Goal: Task Accomplishment & Management: Manage account settings

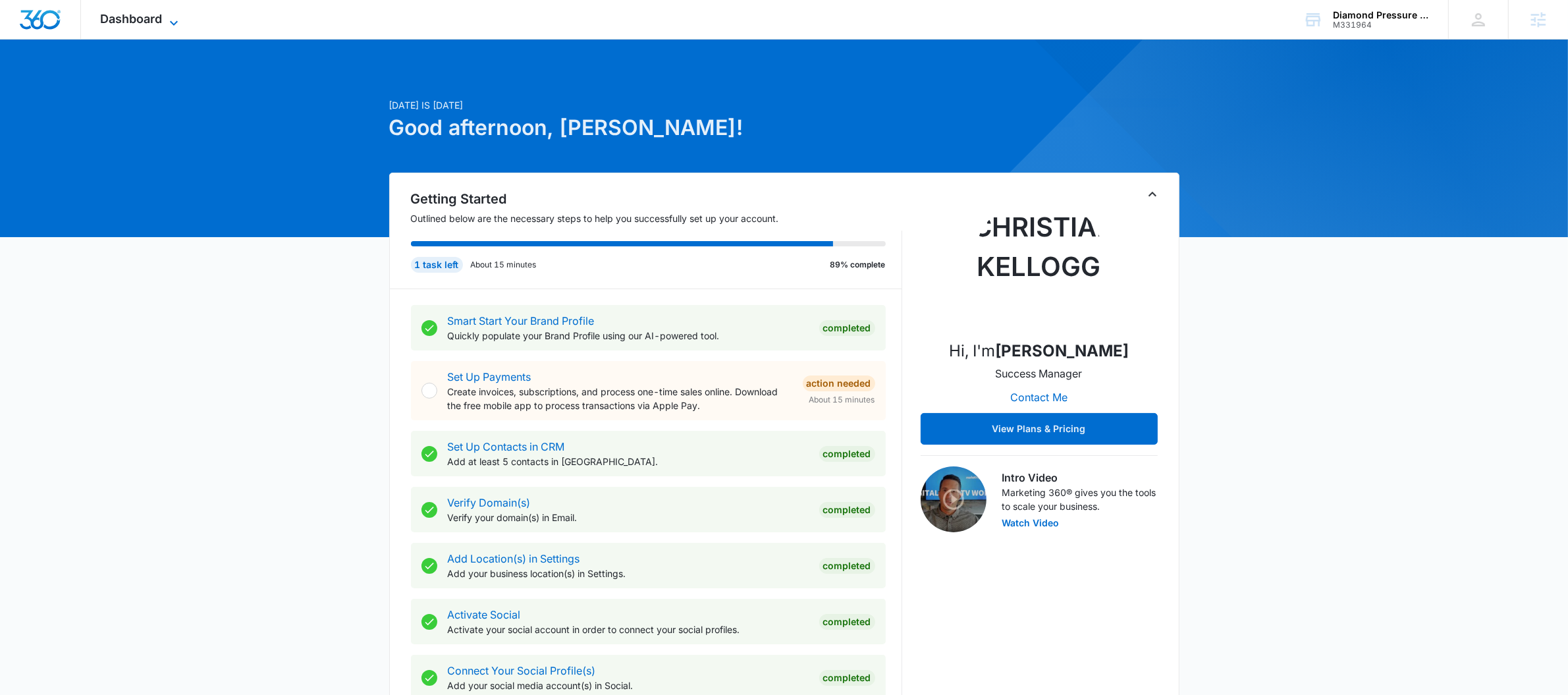
click at [142, 24] on span "Dashboard" at bounding box center [131, 19] width 62 height 14
click at [141, 23] on span "Dashboard" at bounding box center [131, 19] width 62 height 14
click at [123, 18] on span "Dashboard" at bounding box center [131, 19] width 62 height 14
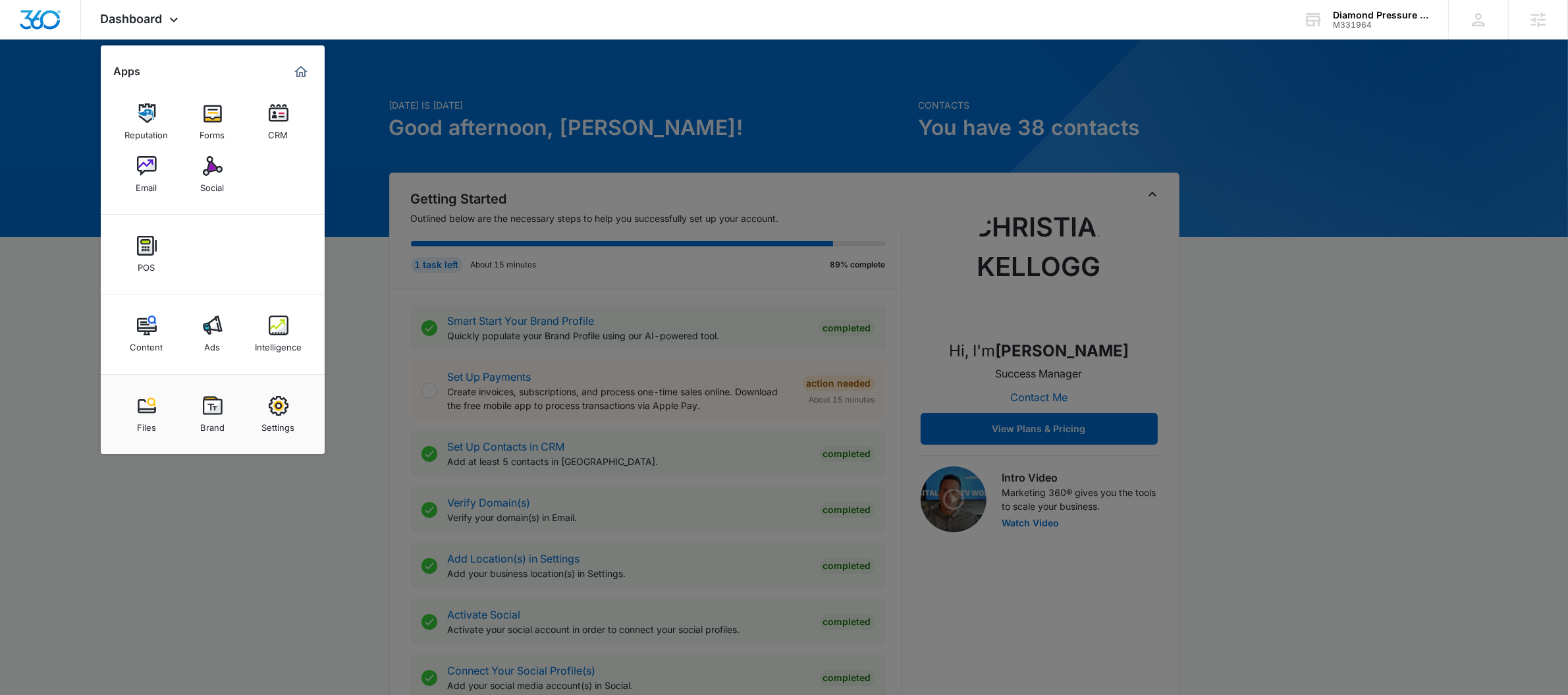
click at [272, 408] on img at bounding box center [279, 406] width 20 height 20
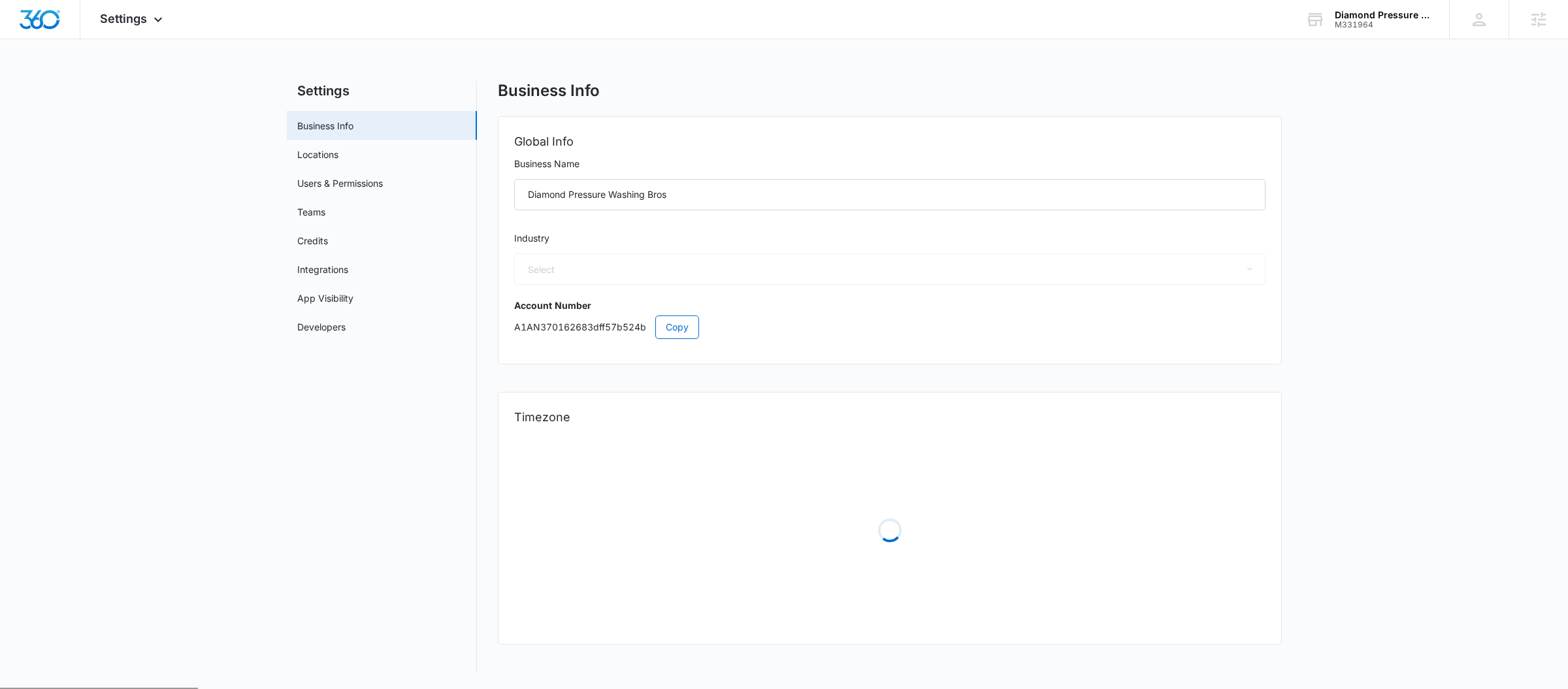
select select "4"
select select "US"
select select "America/Denver"
click at [379, 190] on link "Users & Permissions" at bounding box center [340, 184] width 85 height 14
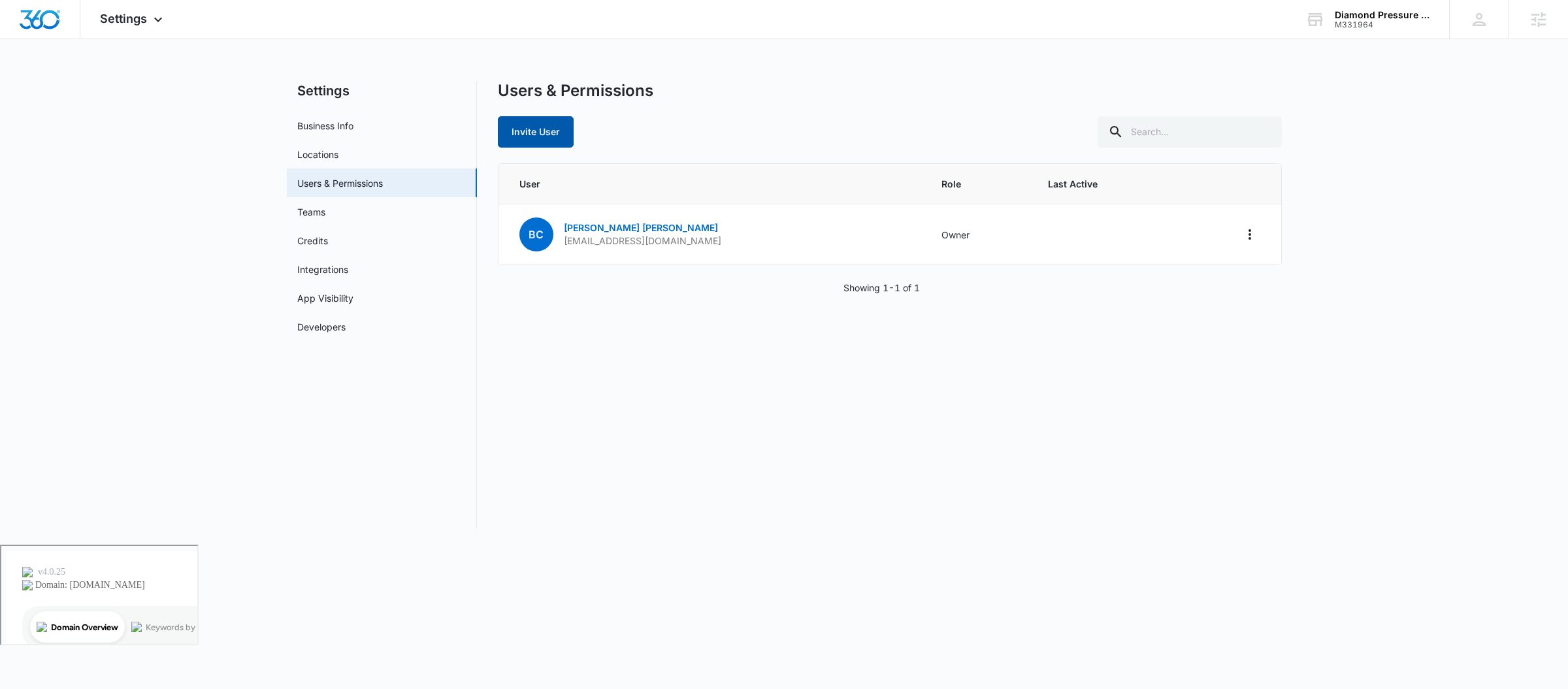
click at [542, 138] on button "Invite User" at bounding box center [535, 132] width 76 height 32
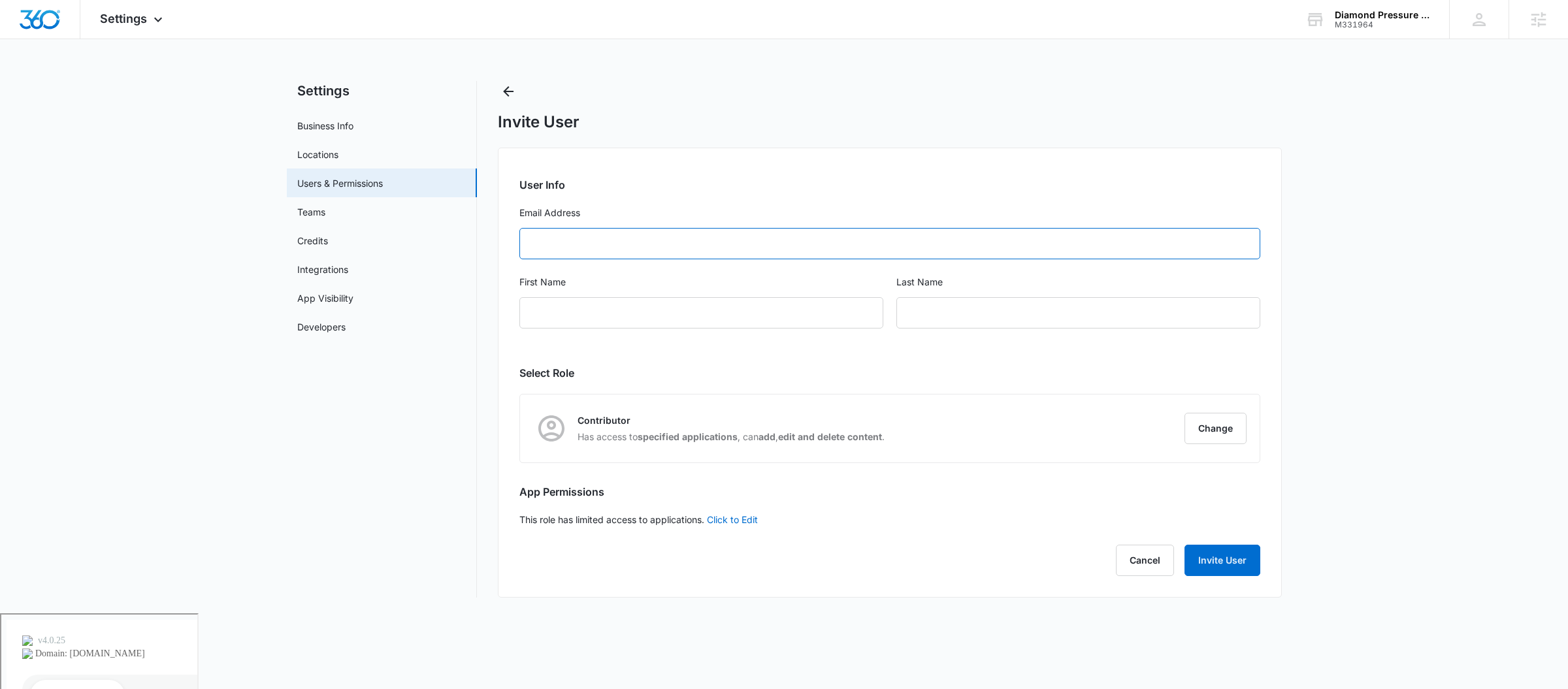
click at [607, 245] on input "Email Address" at bounding box center [890, 244] width 741 height 32
type input "Christian.kellogg@madwire.com"
type input "Christian"
type input "Kellogg"
type input "Christian.kellogg@madwire.com"
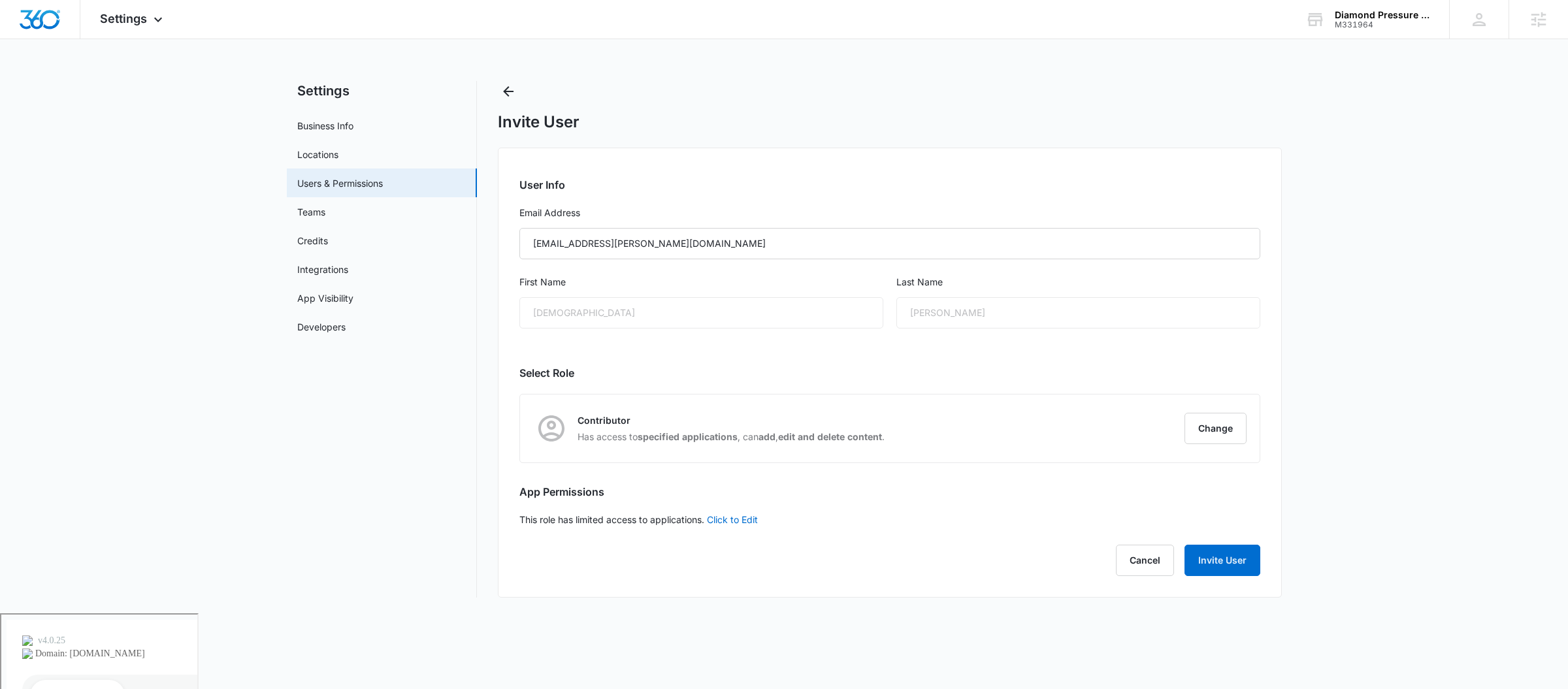
click at [577, 306] on div "Christian" at bounding box center [700, 313] width 364 height 32
click at [1223, 424] on button "Change" at bounding box center [1215, 429] width 62 height 32
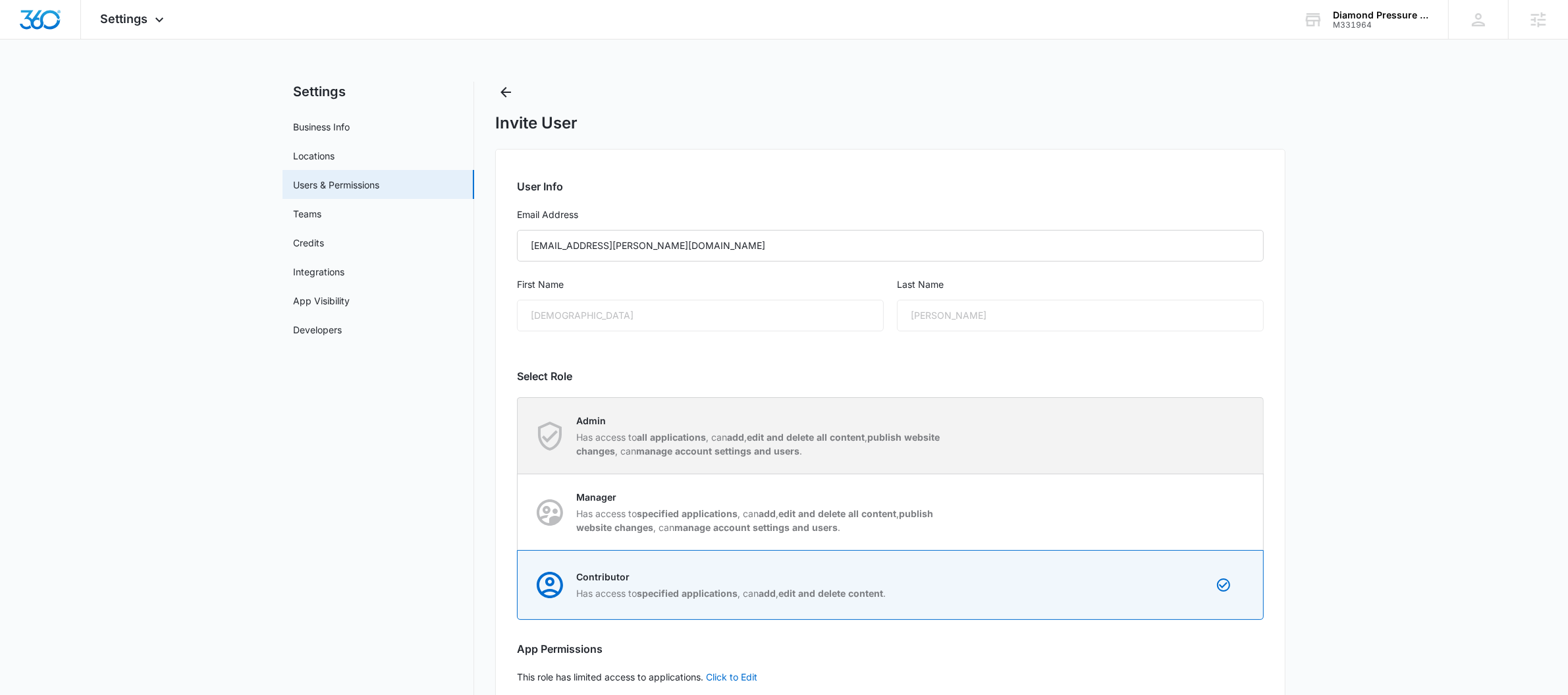
click at [717, 426] on p "Admin" at bounding box center [761, 421] width 370 height 14
click at [519, 436] on input "Admin Has access to all applications , can add , edit and delete all content , …" at bounding box center [518, 436] width 1 height 1
radio input "true"
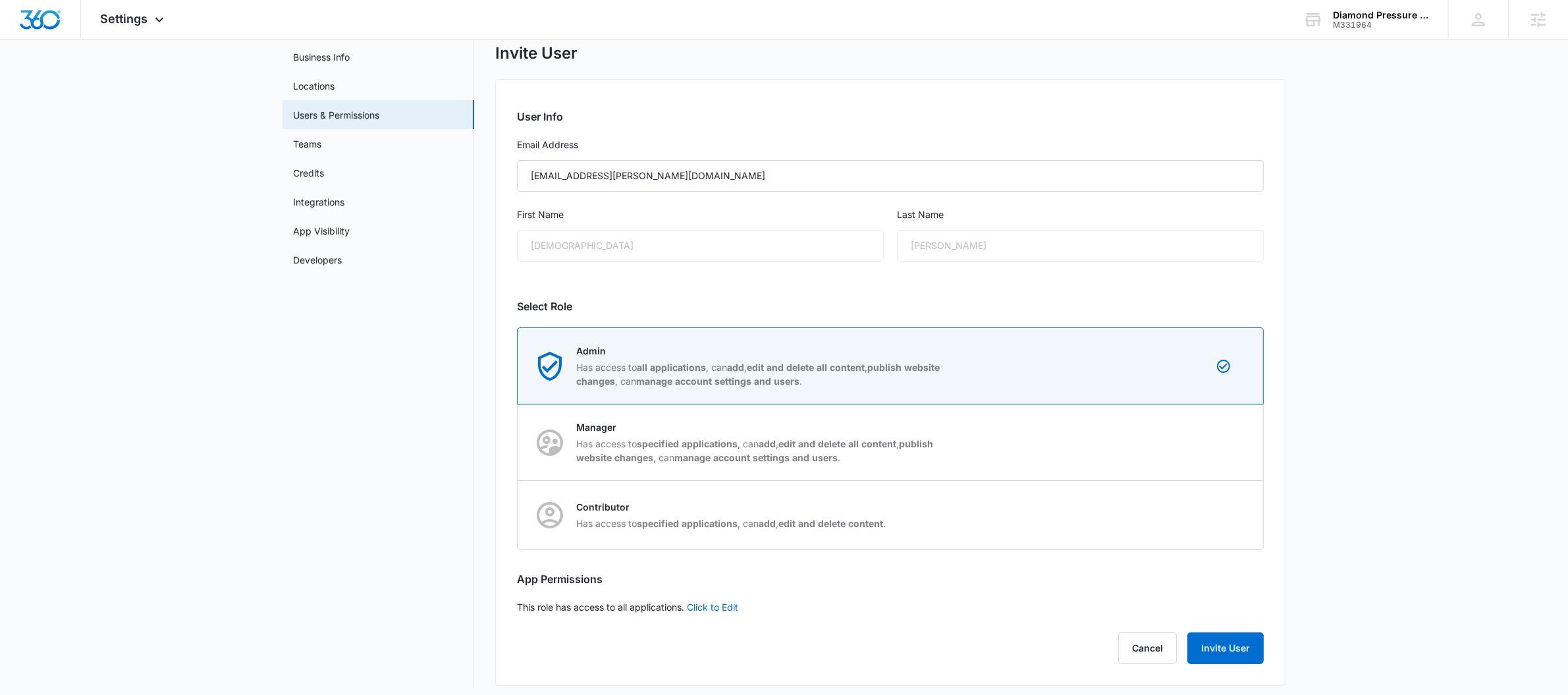
scroll to position [77, 0]
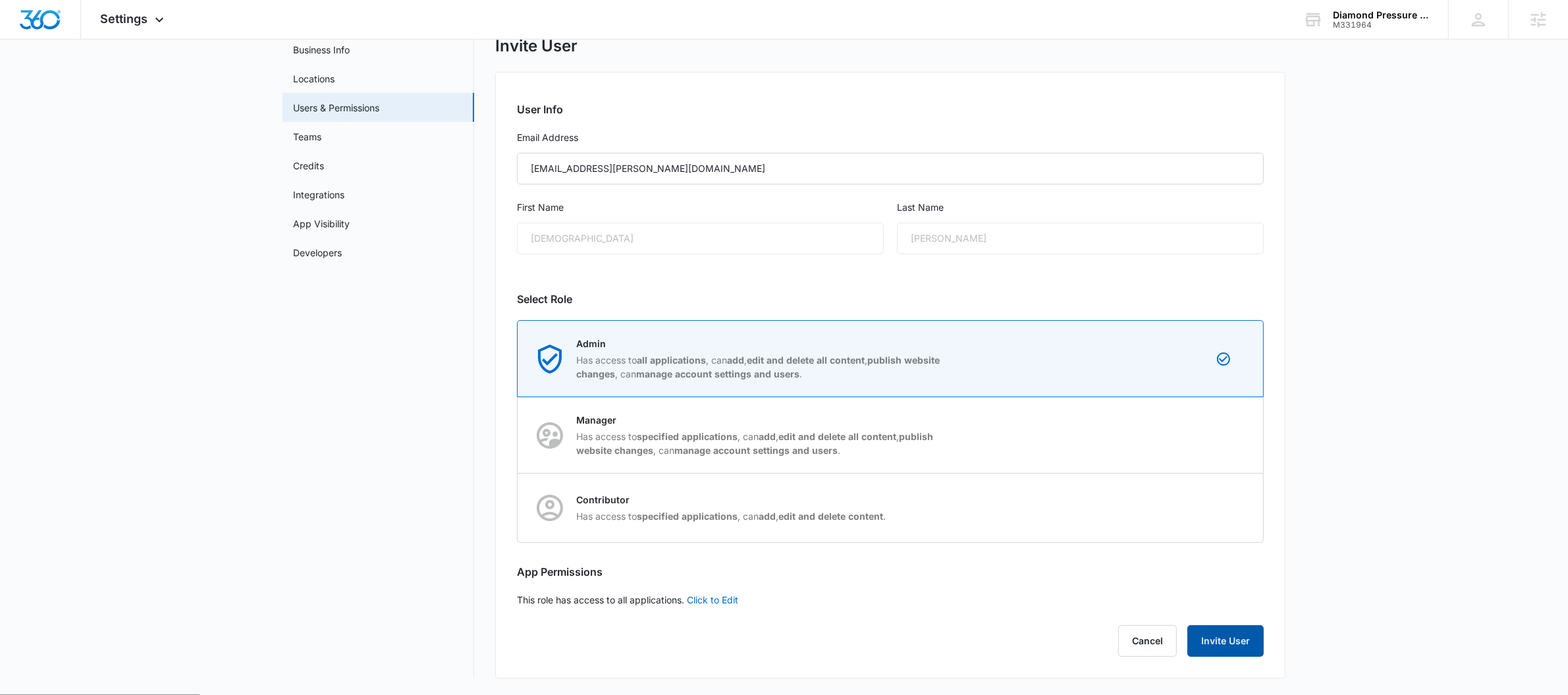
drag, startPoint x: 1235, startPoint y: 631, endPoint x: 1311, endPoint y: 673, distance: 86.8
click at [1235, 631] on button "Invite User" at bounding box center [1226, 642] width 76 height 32
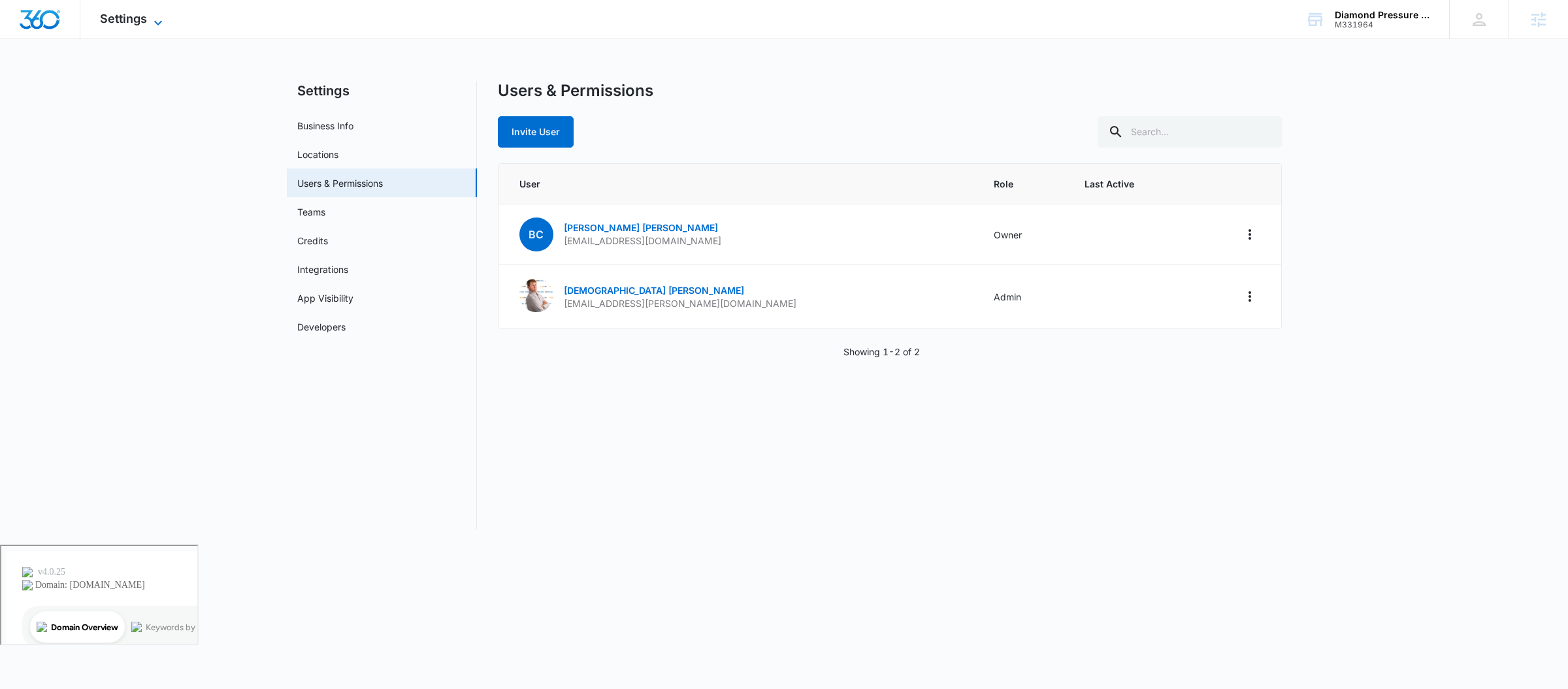
click at [133, 21] on span "Settings" at bounding box center [123, 19] width 47 height 14
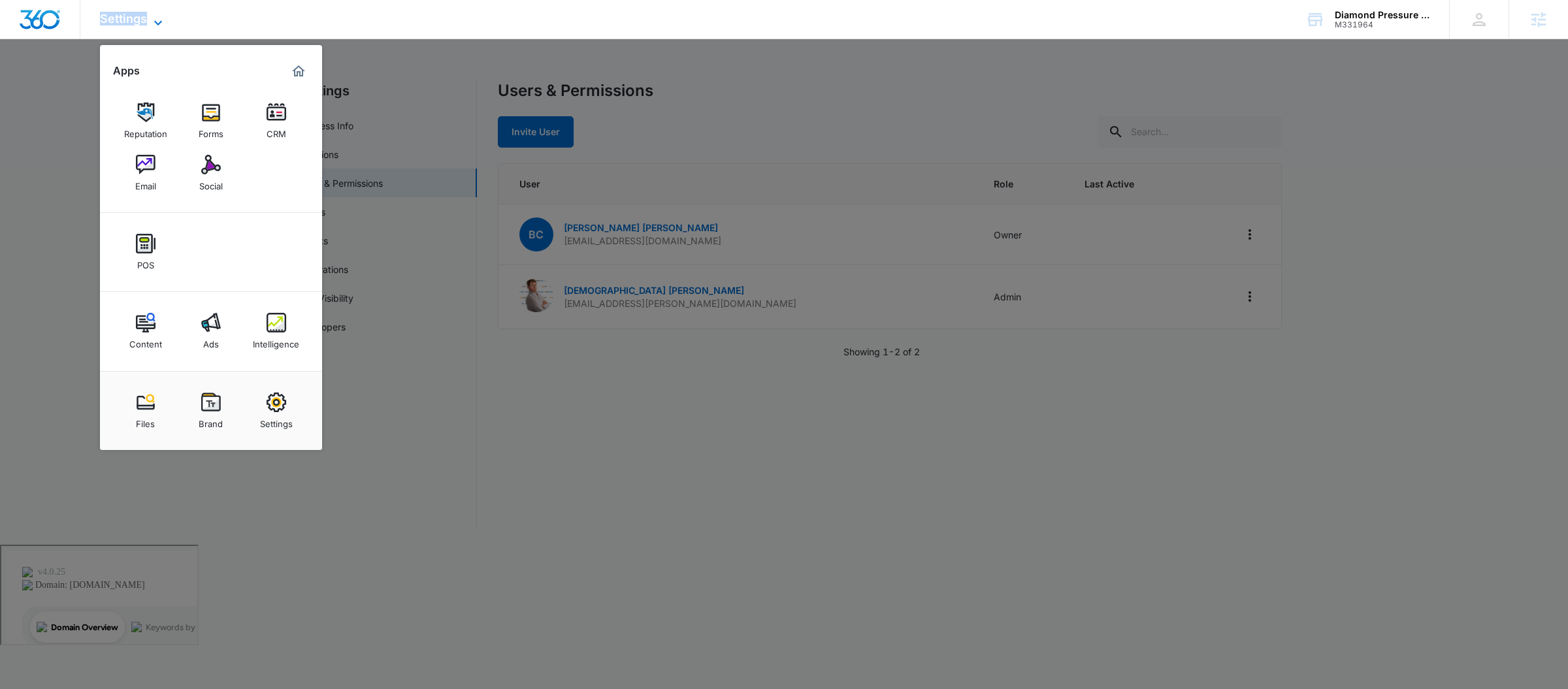
click at [133, 21] on span "Settings" at bounding box center [123, 19] width 47 height 14
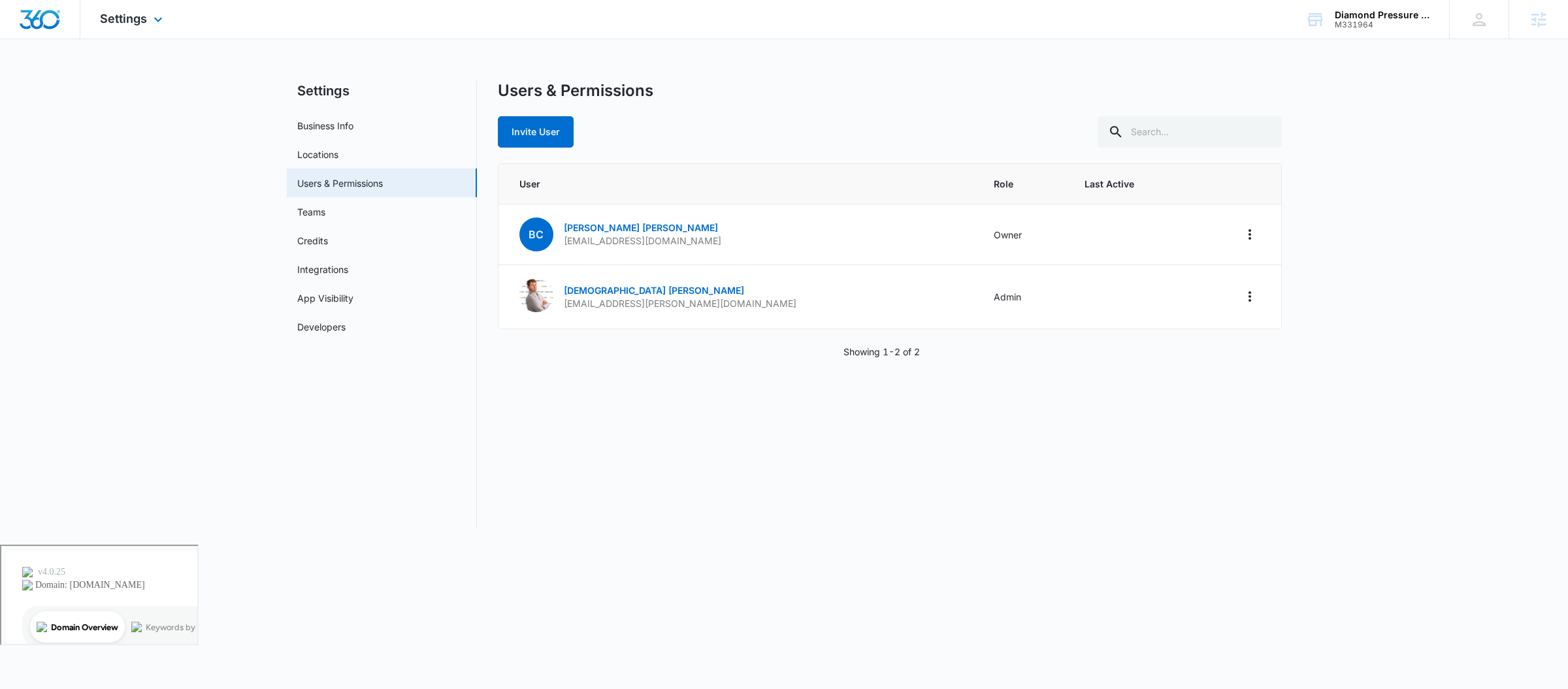
click at [153, 8] on div "Settings Apps Reputation Forms CRM Email Social POS Content Ads Intelligence Fi…" at bounding box center [133, 19] width 105 height 39
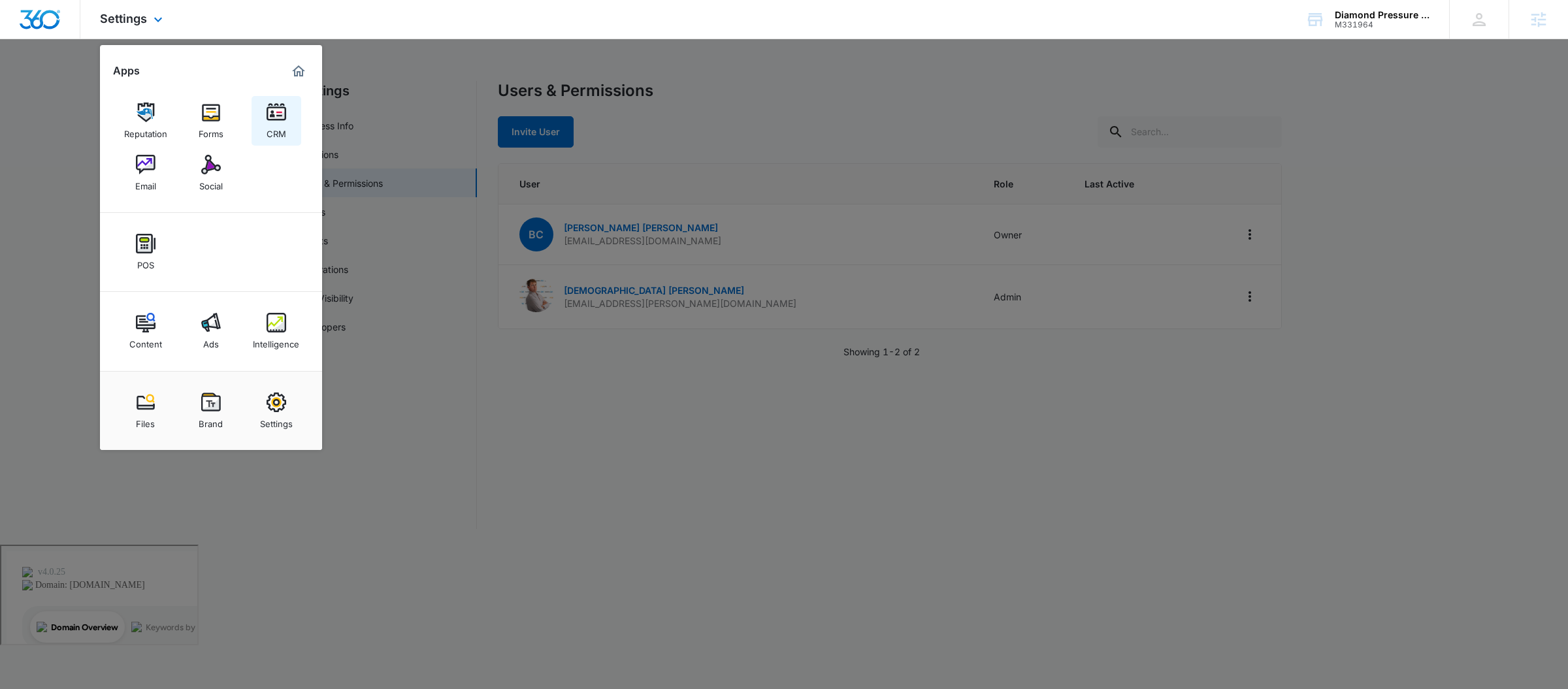
click at [268, 117] on img at bounding box center [276, 112] width 20 height 20
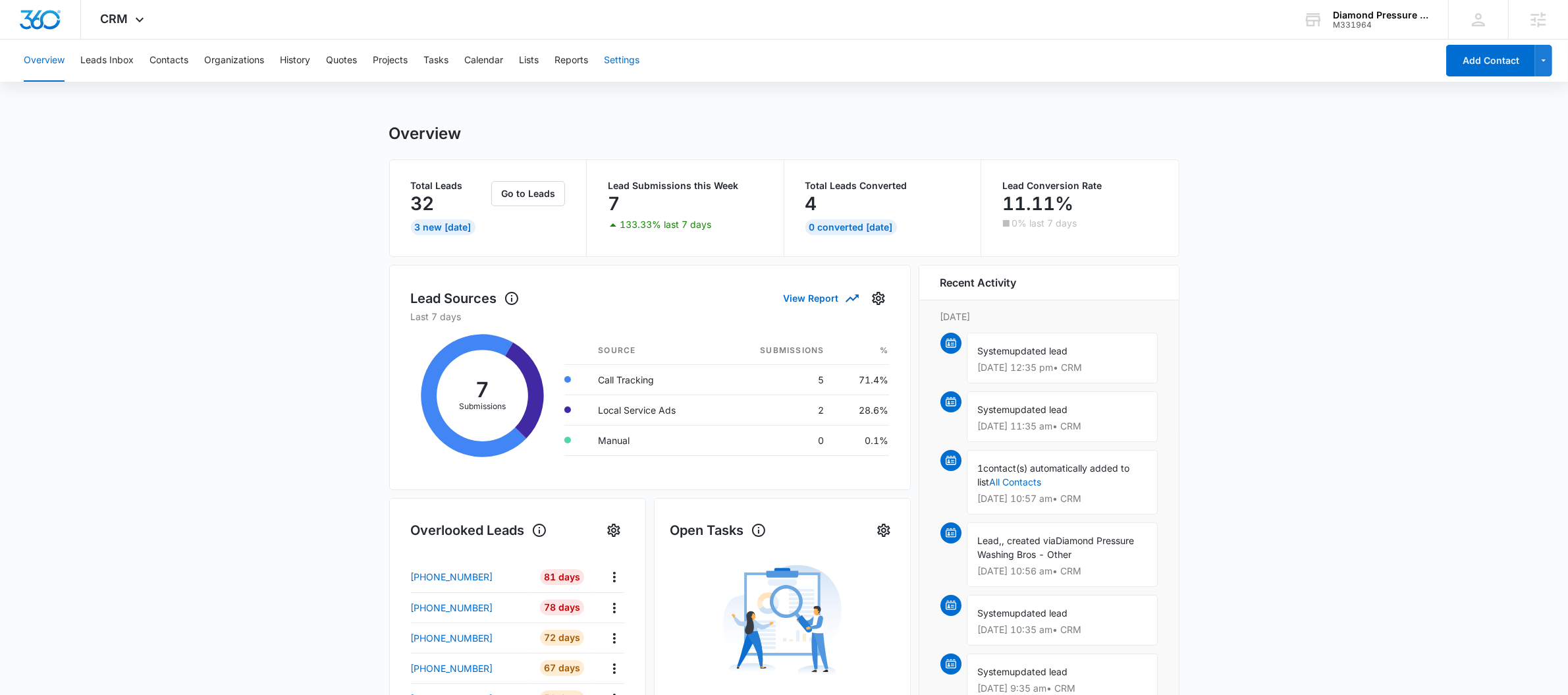
click at [621, 61] on button "Settings" at bounding box center [621, 60] width 35 height 42
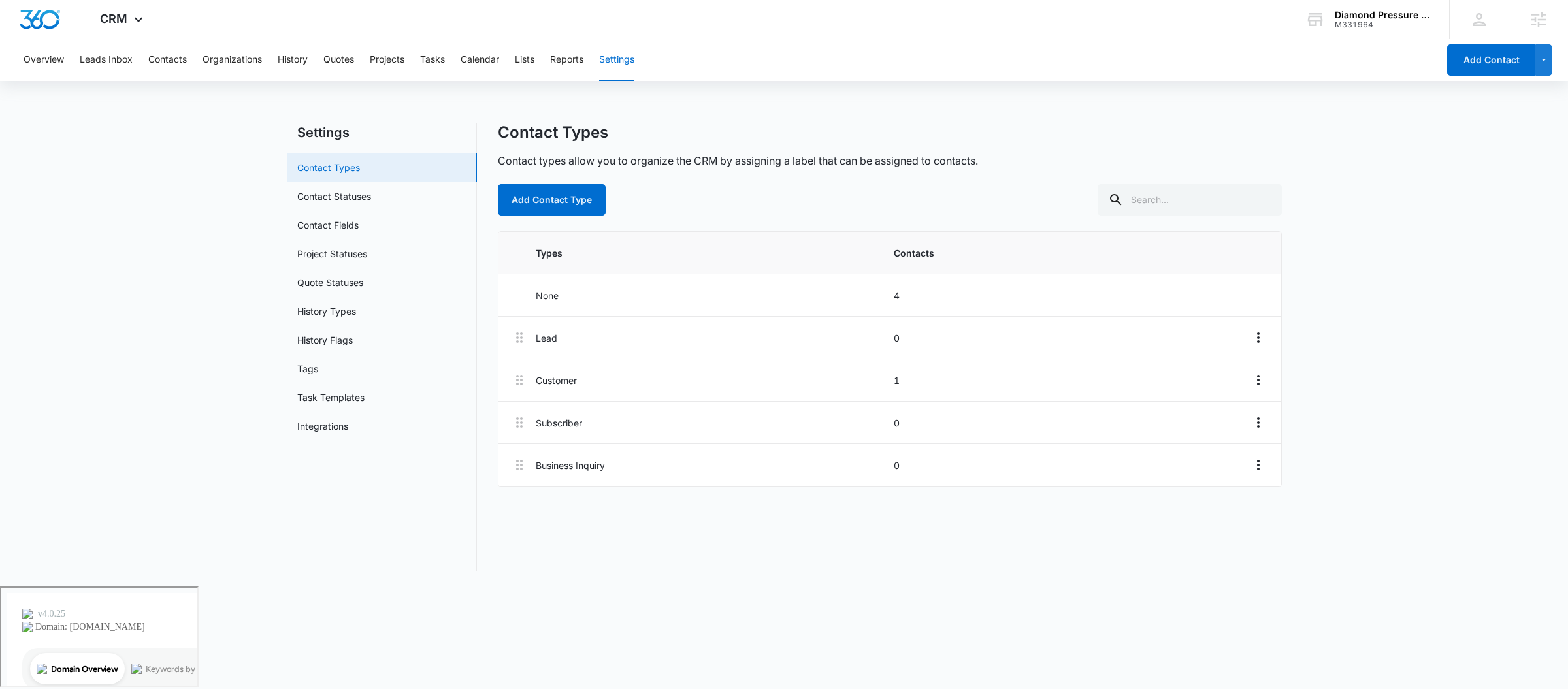
click at [360, 163] on link "Contact Types" at bounding box center [328, 168] width 63 height 14
click at [584, 201] on button "Add Contact Type" at bounding box center [551, 200] width 108 height 32
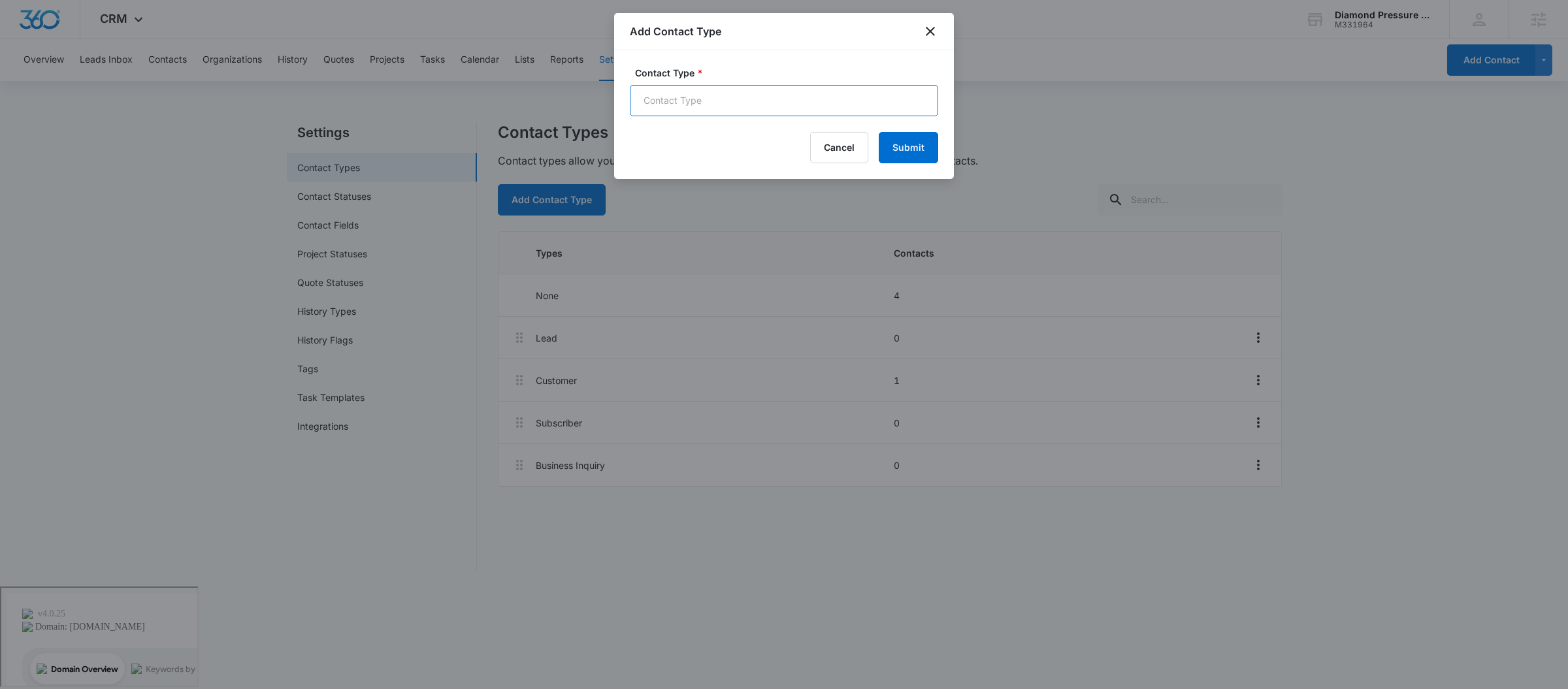
click at [716, 101] on input "Contact Type *" at bounding box center [784, 101] width 309 height 32
type input "LSA Message Lead"
drag, startPoint x: 893, startPoint y: 154, endPoint x: 894, endPoint y: 166, distance: 12.0
click at [894, 154] on button "Submit" at bounding box center [908, 148] width 59 height 32
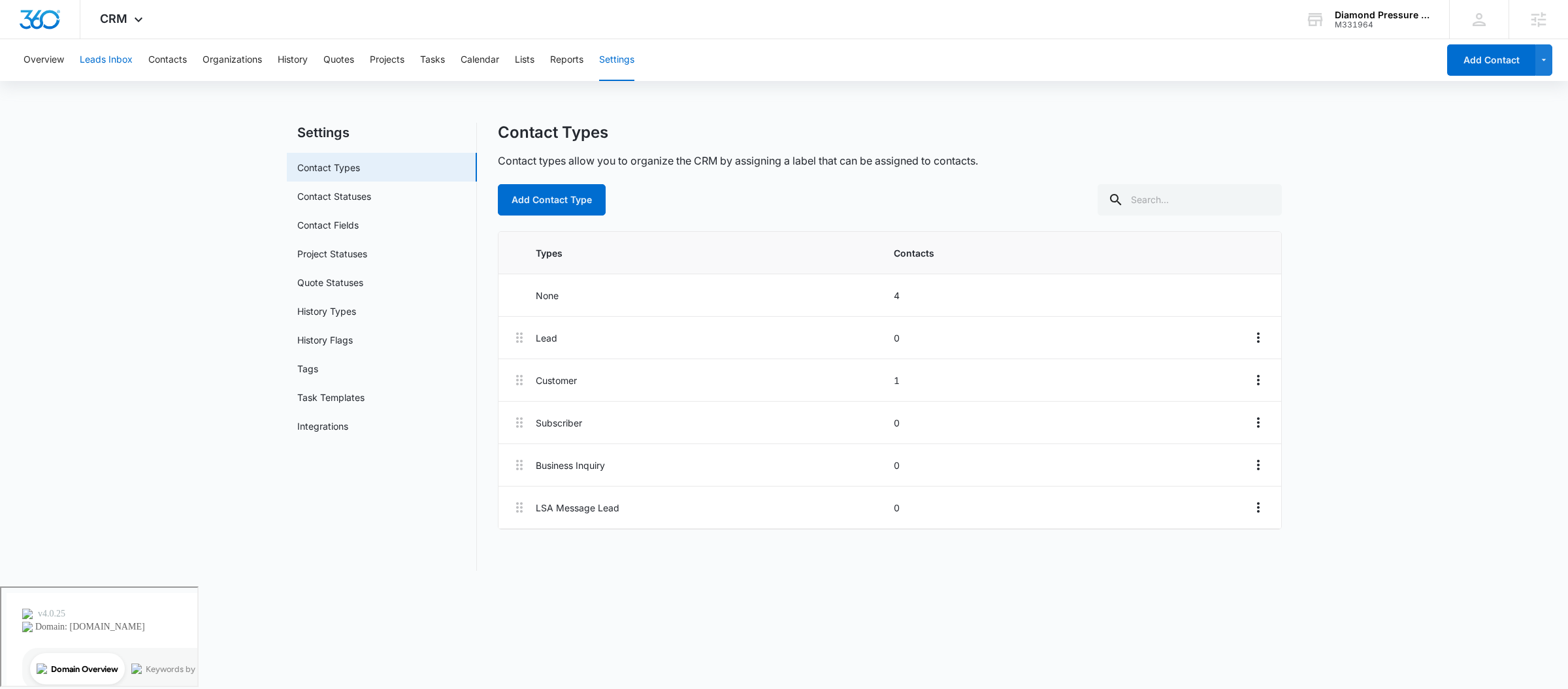
click at [113, 46] on button "Leads Inbox" at bounding box center [106, 60] width 53 height 42
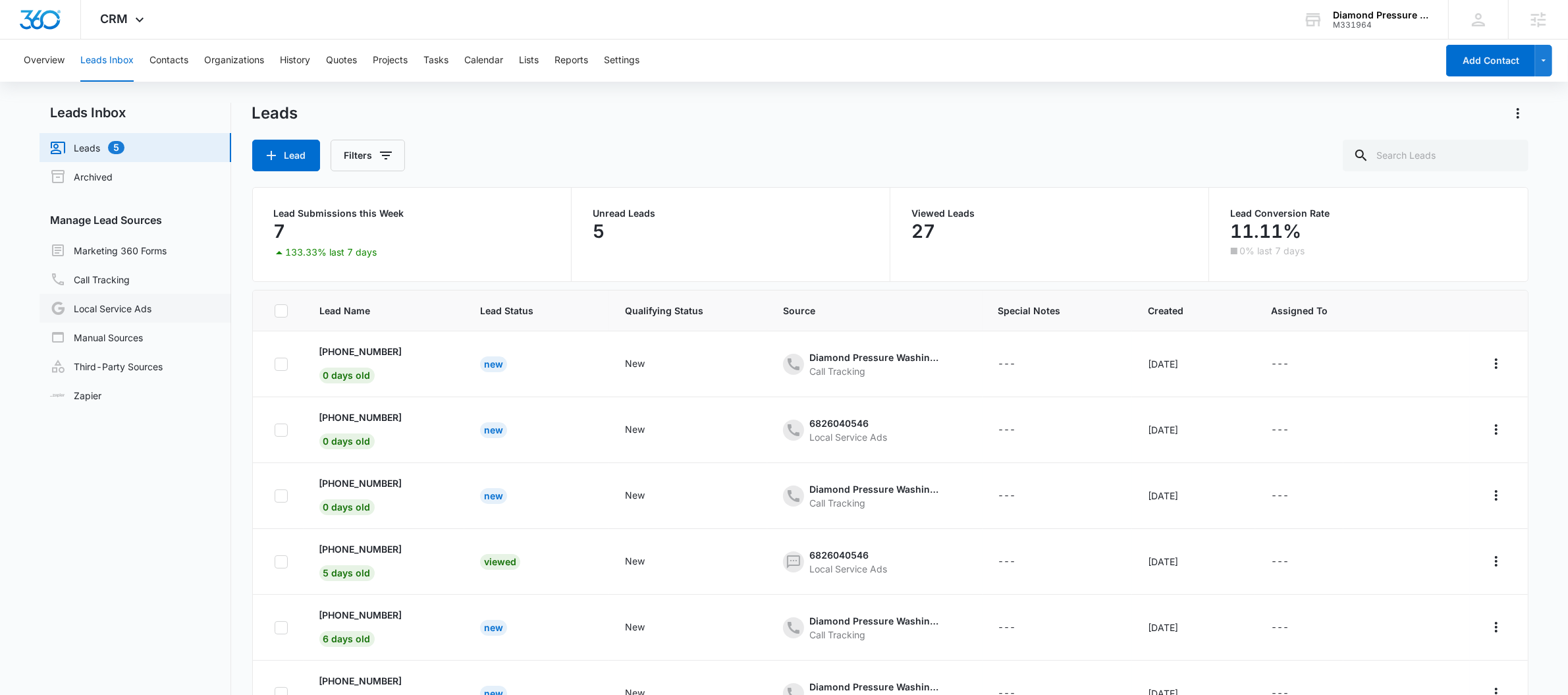
click at [112, 300] on link "Local Service Ads" at bounding box center [101, 308] width 101 height 16
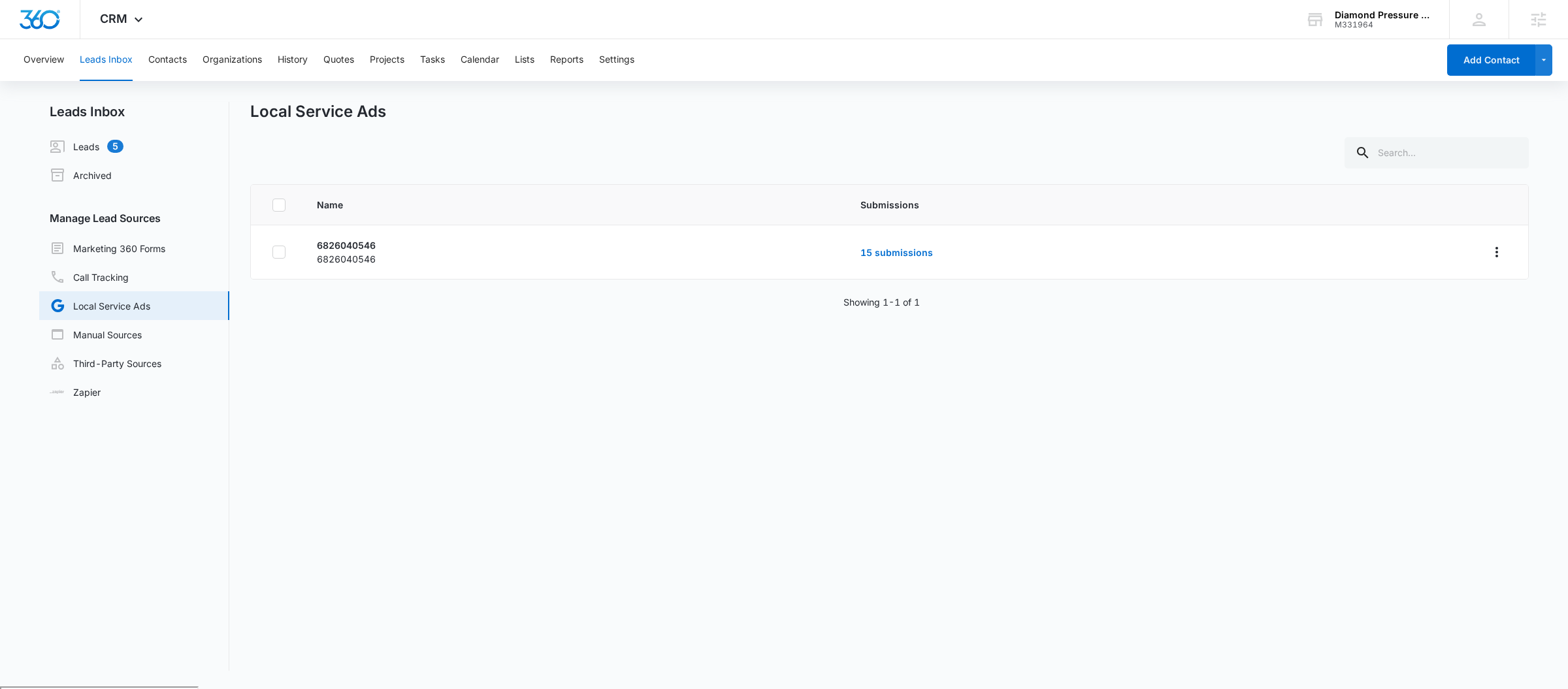
click at [244, 246] on div "Leads Inbox Leads 5 Archived Manage Lead Sources Marketing 360 Forms Call Track…" at bounding box center [784, 386] width 1490 height 569
click at [294, 249] on td at bounding box center [276, 252] width 50 height 54
click at [278, 247] on icon at bounding box center [278, 252] width 12 height 12
click at [272, 252] on input "checkbox" at bounding box center [272, 252] width 1 height 1
checkbox input "true"
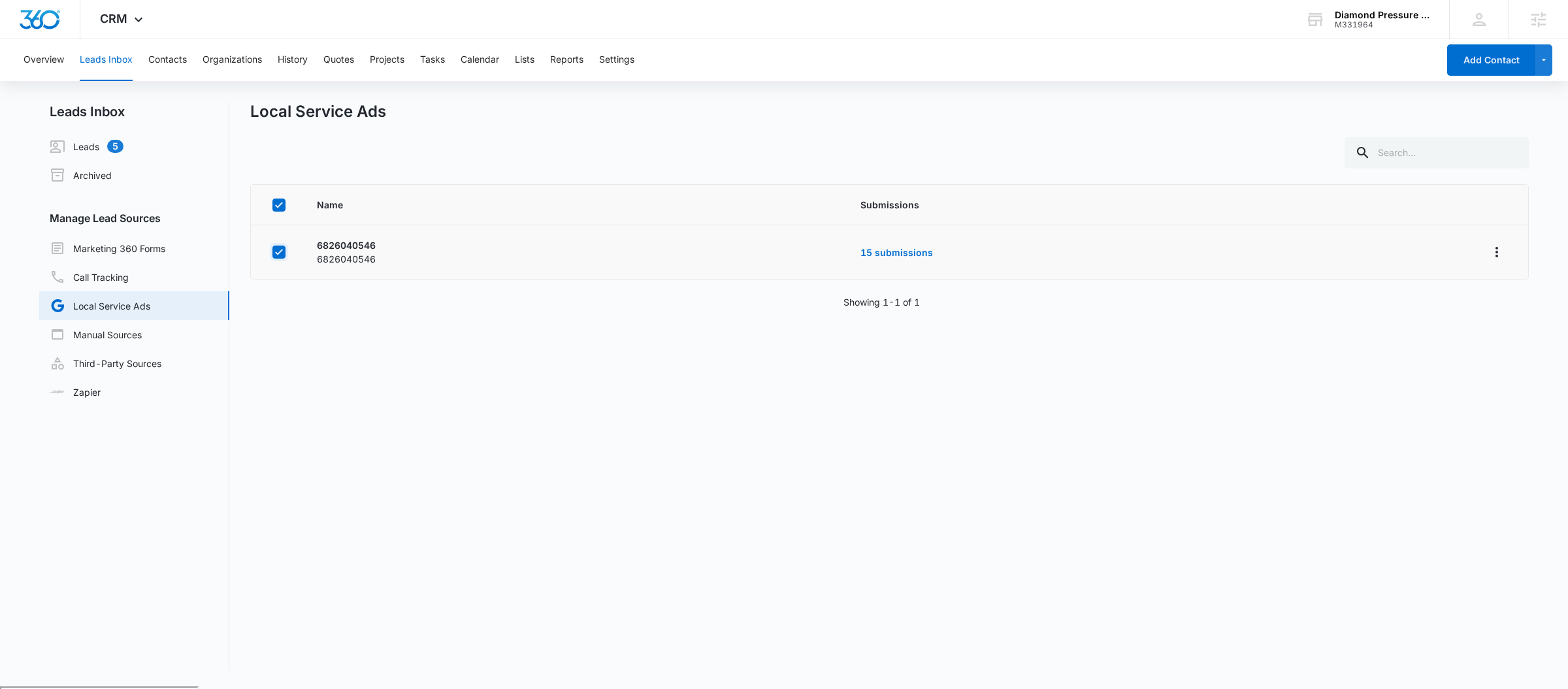
checkbox input "true"
click at [288, 261] on td at bounding box center [276, 252] width 50 height 54
click at [285, 255] on icon at bounding box center [278, 252] width 12 height 12
click at [272, 253] on input "checkbox" at bounding box center [272, 252] width 1 height 1
checkbox input "false"
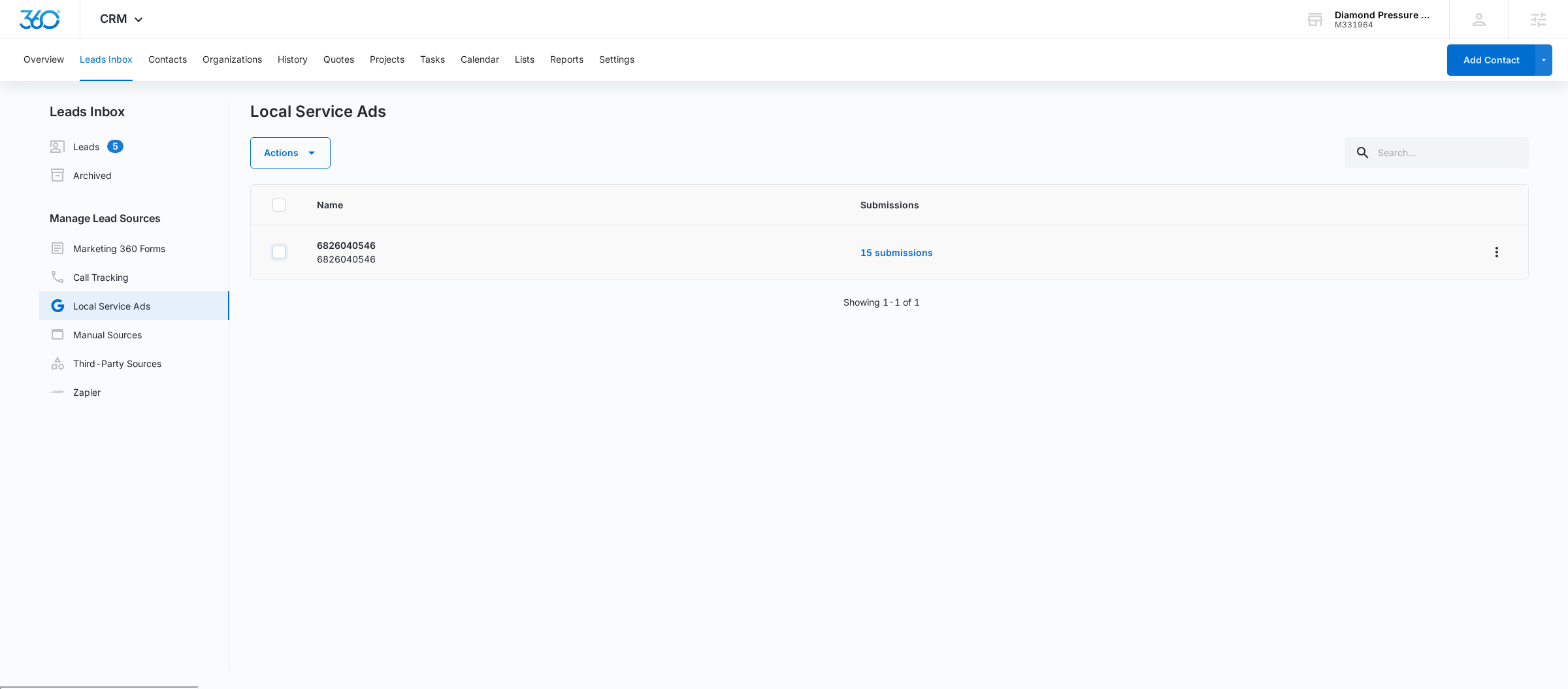
checkbox input "false"
click at [1489, 254] on icon "Overflow Menu" at bounding box center [1497, 252] width 16 height 16
click at [1427, 310] on div "Submission Rules" at bounding box center [1425, 308] width 74 height 9
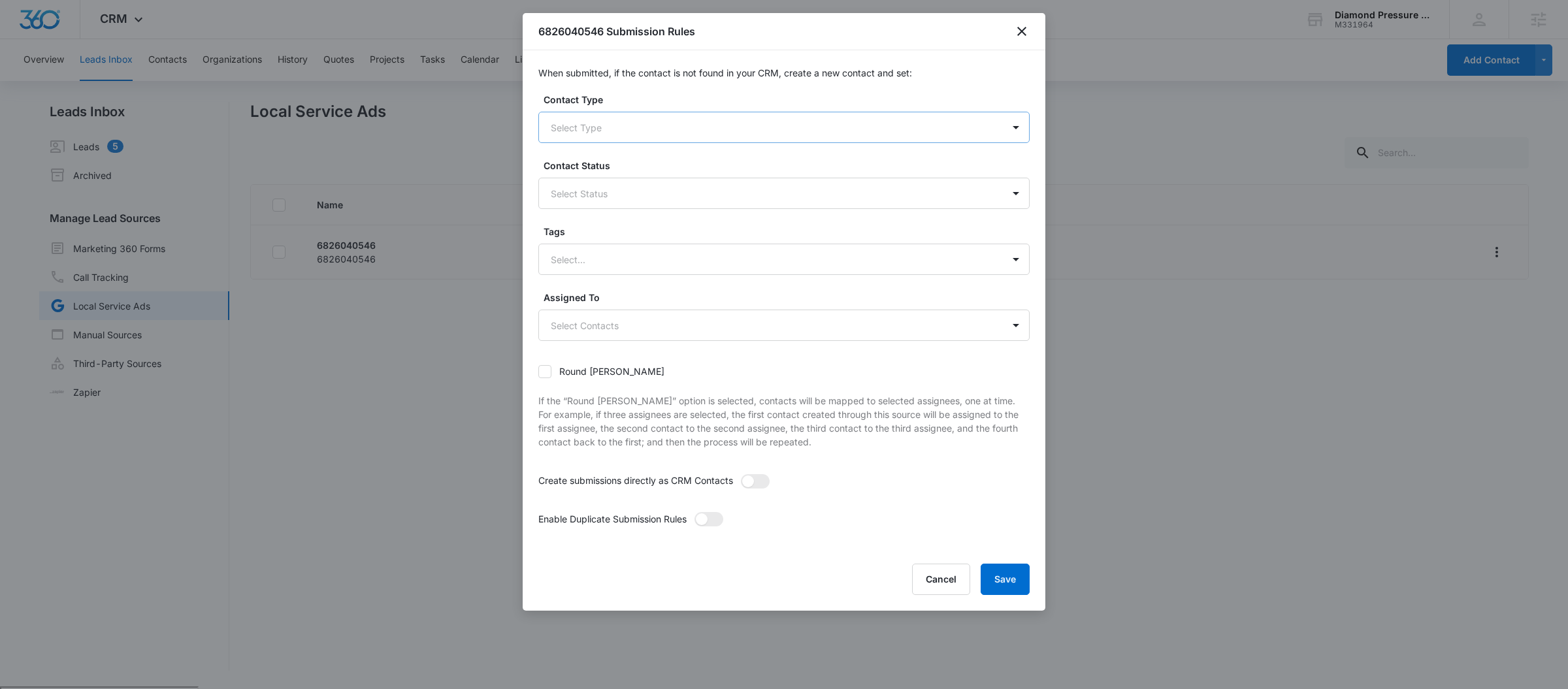
click at [670, 135] on div at bounding box center [768, 128] width 435 height 17
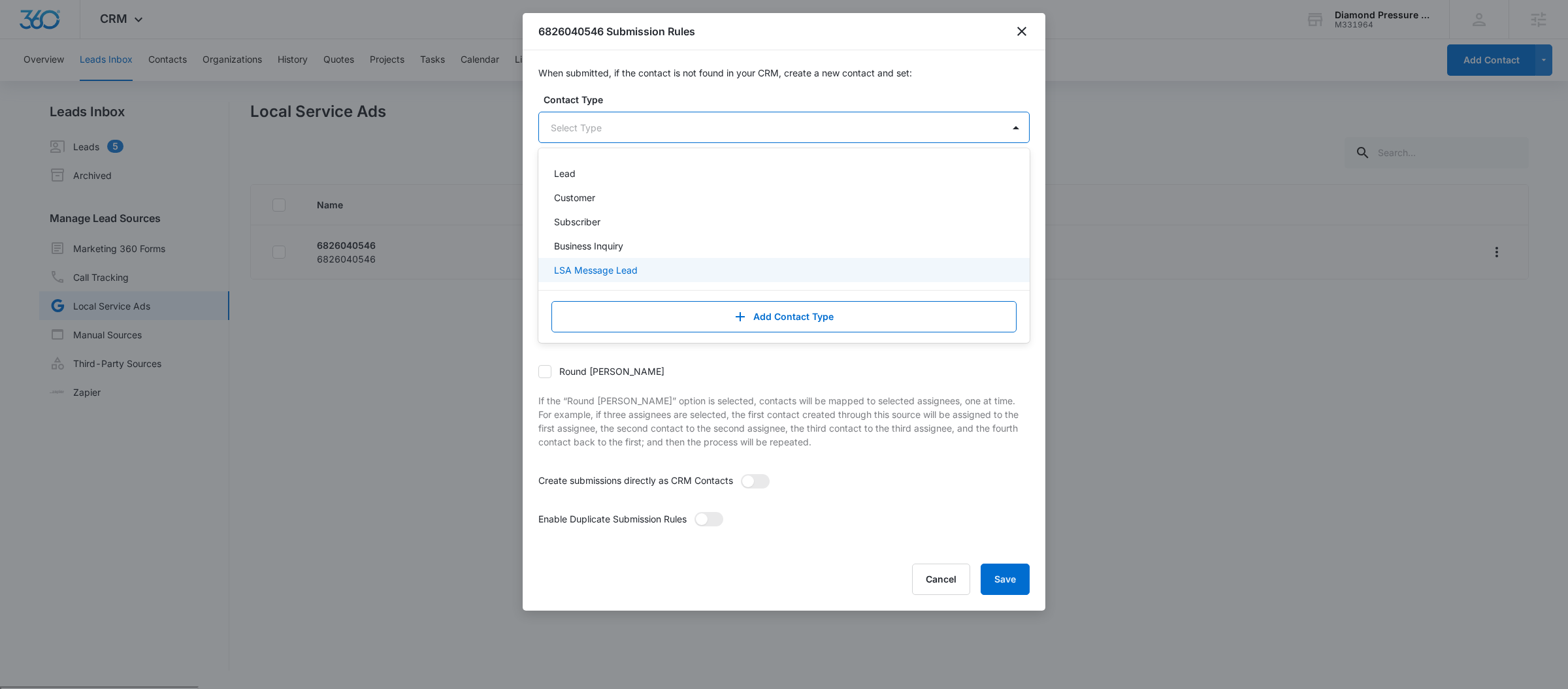
click at [610, 263] on p "LSA Message Lead" at bounding box center [596, 270] width 84 height 14
click at [747, 82] on div "When submitted, if the contact is not found in your CRM, create a new contact a…" at bounding box center [784, 301] width 522 height 502
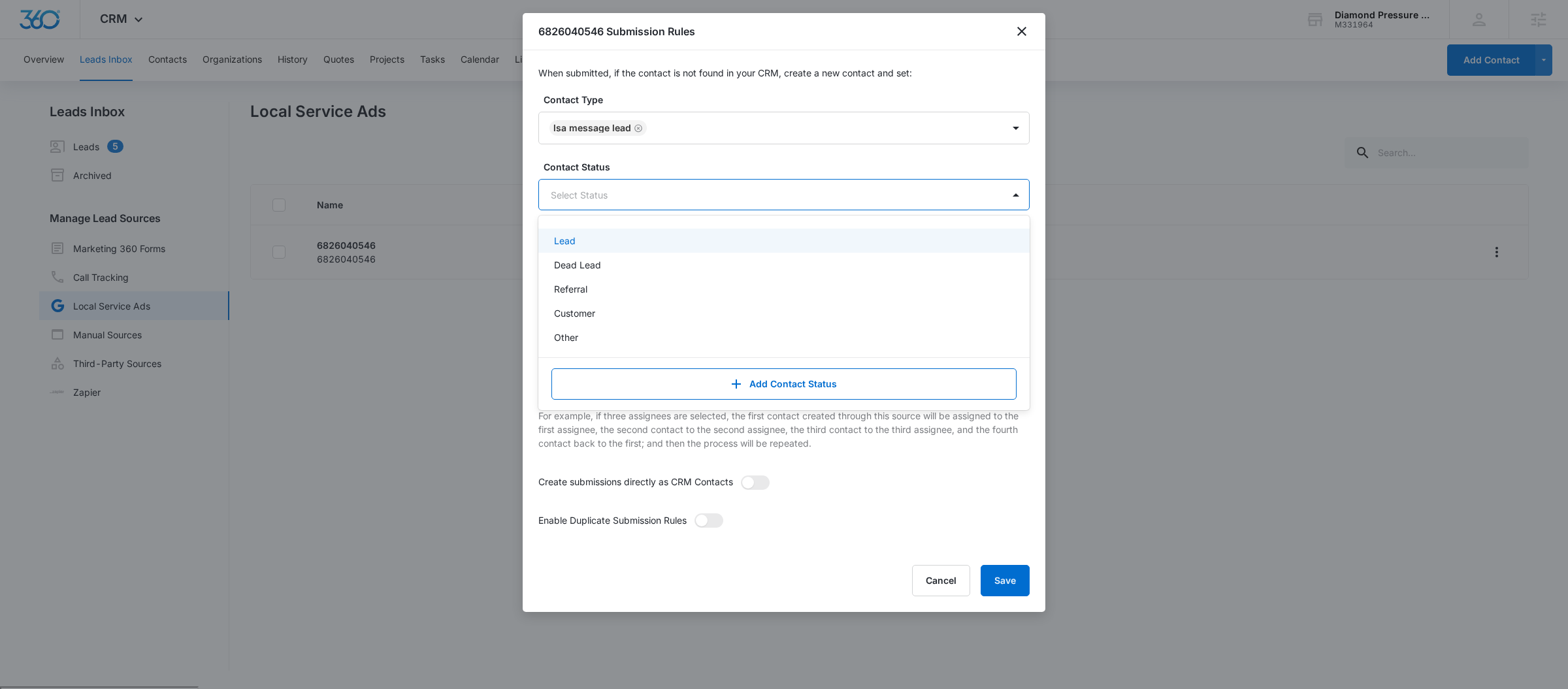
click at [626, 204] on div "Select Status" at bounding box center [771, 195] width 464 height 30
click at [602, 245] on div "Lead" at bounding box center [782, 241] width 457 height 14
click at [718, 172] on label "Contact Status" at bounding box center [789, 167] width 492 height 14
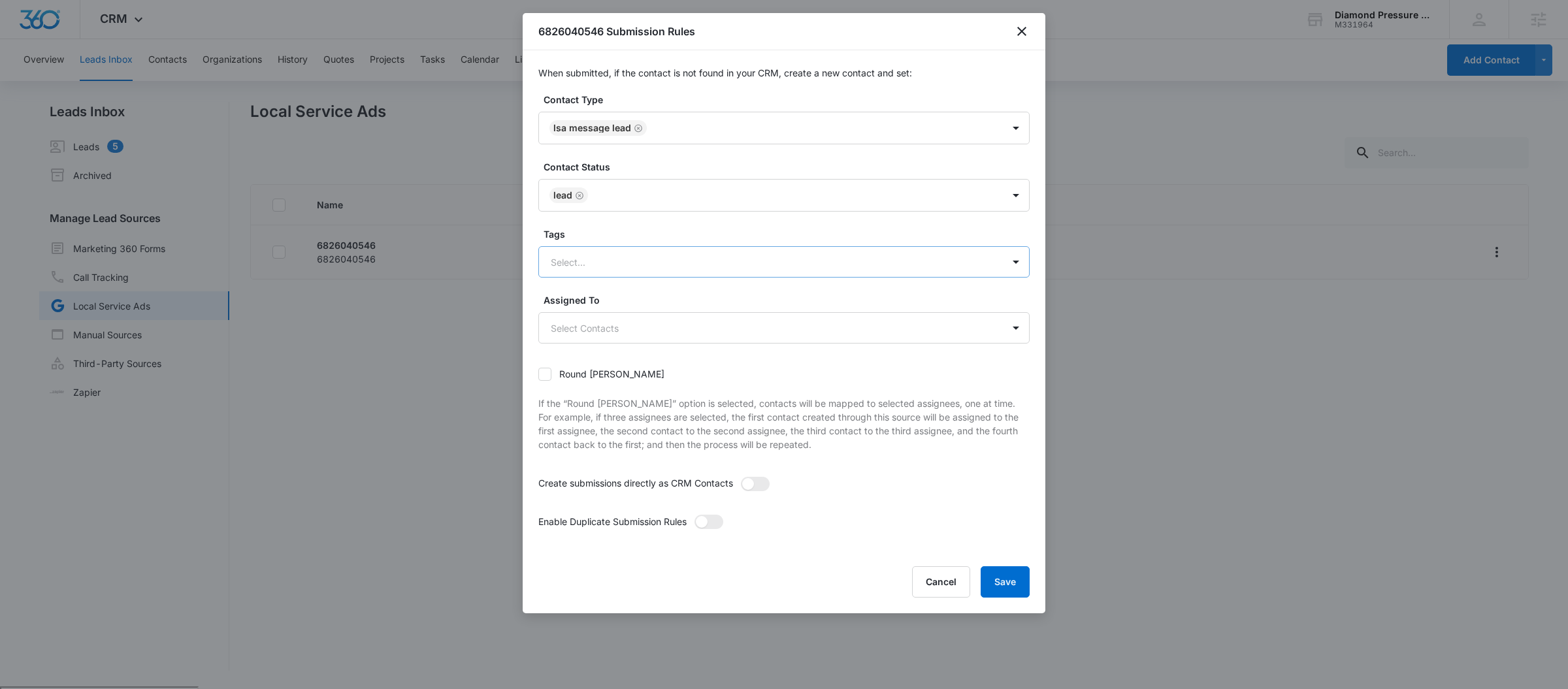
click at [664, 263] on div at bounding box center [768, 263] width 435 height 17
click at [661, 404] on p "If the “Round robin” option is selected, contacts will be mapped to selected as…" at bounding box center [784, 424] width 492 height 55
click at [632, 338] on body "CRM Apps Reputation Forms CRM Email Social POS Content Ads Intelligence Files B…" at bounding box center [784, 395] width 1568 height 791
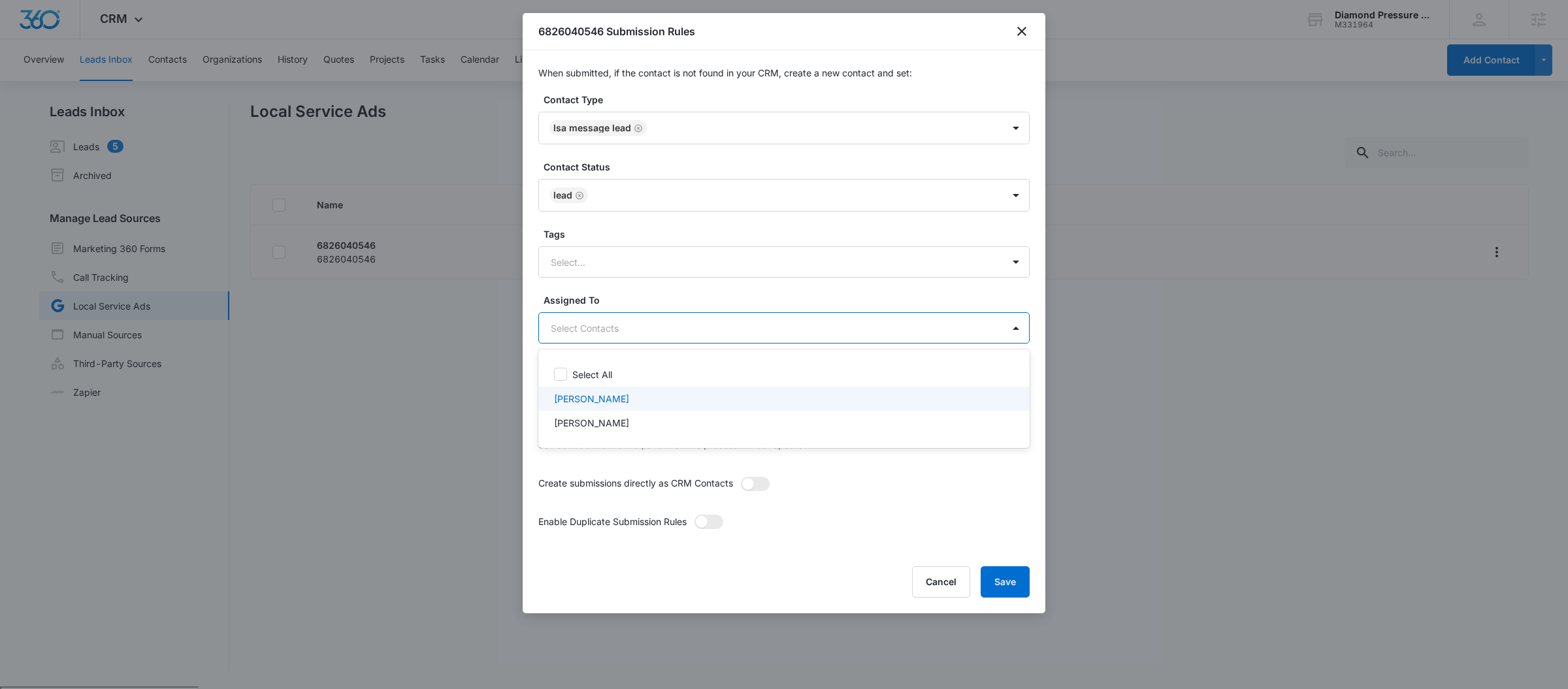
click at [624, 400] on div "Brian Casas" at bounding box center [782, 399] width 457 height 14
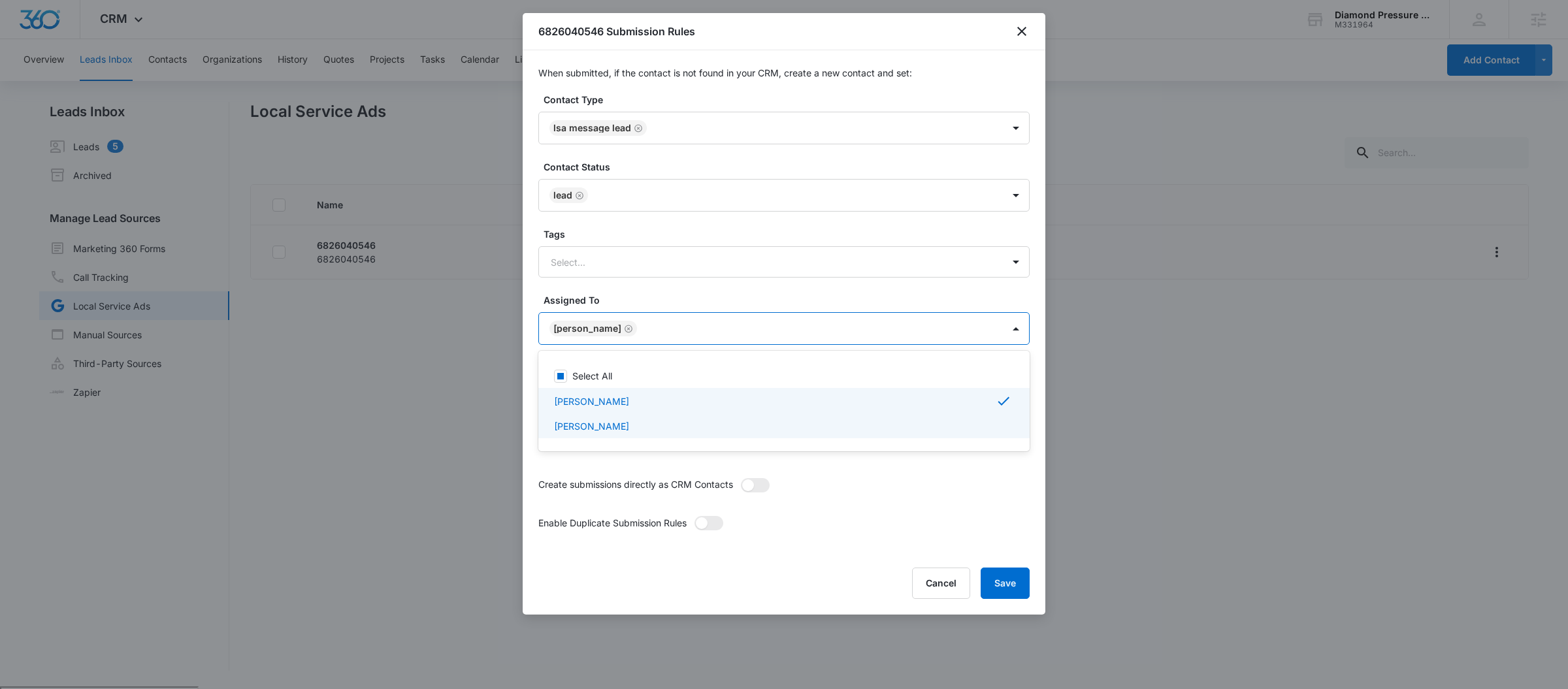
click at [620, 423] on p "[PERSON_NAME]" at bounding box center [591, 426] width 75 height 14
checkbox input "true"
click at [864, 501] on div at bounding box center [784, 344] width 1568 height 689
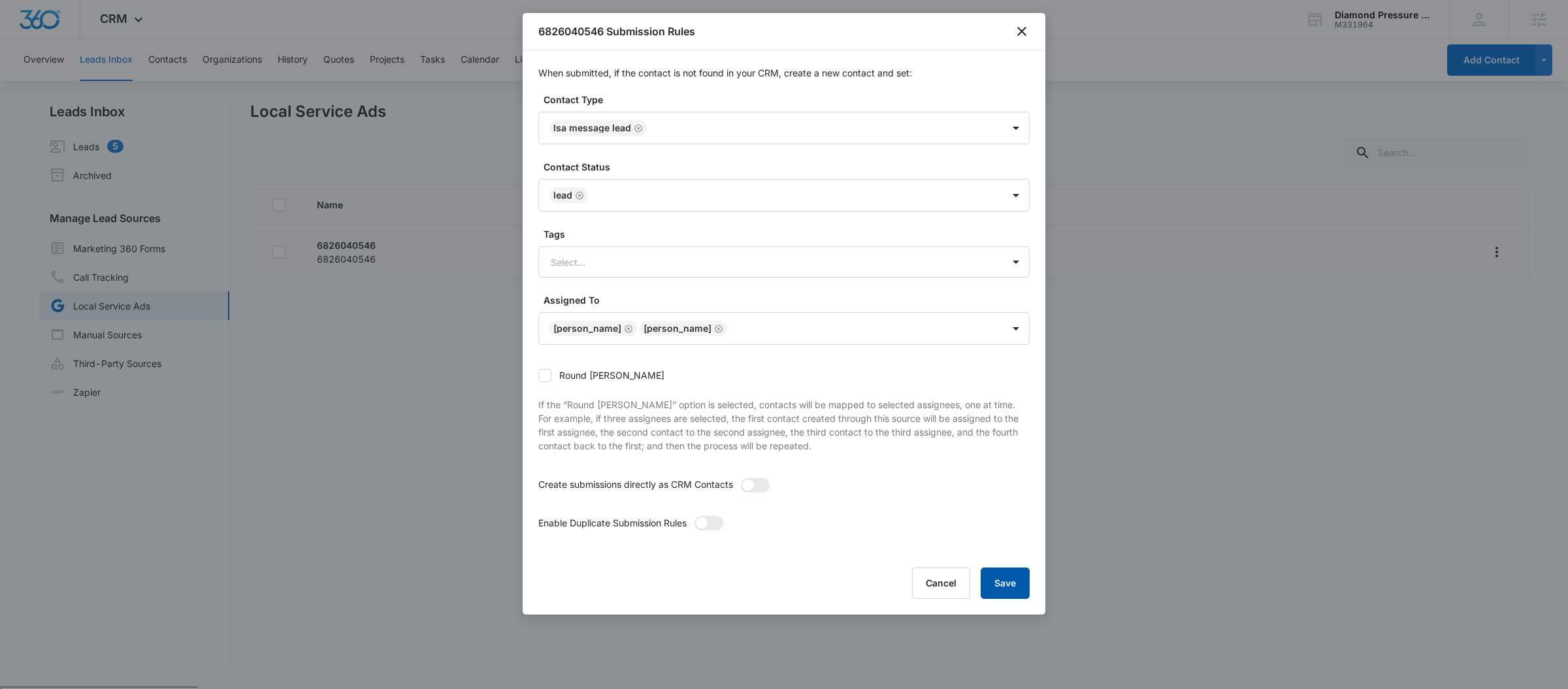
click at [1008, 598] on button "Save" at bounding box center [1004, 584] width 49 height 32
click at [1006, 567] on div "6826040546 Submission Rules When submitted, if the contact is not found in your…" at bounding box center [784, 314] width 522 height 602
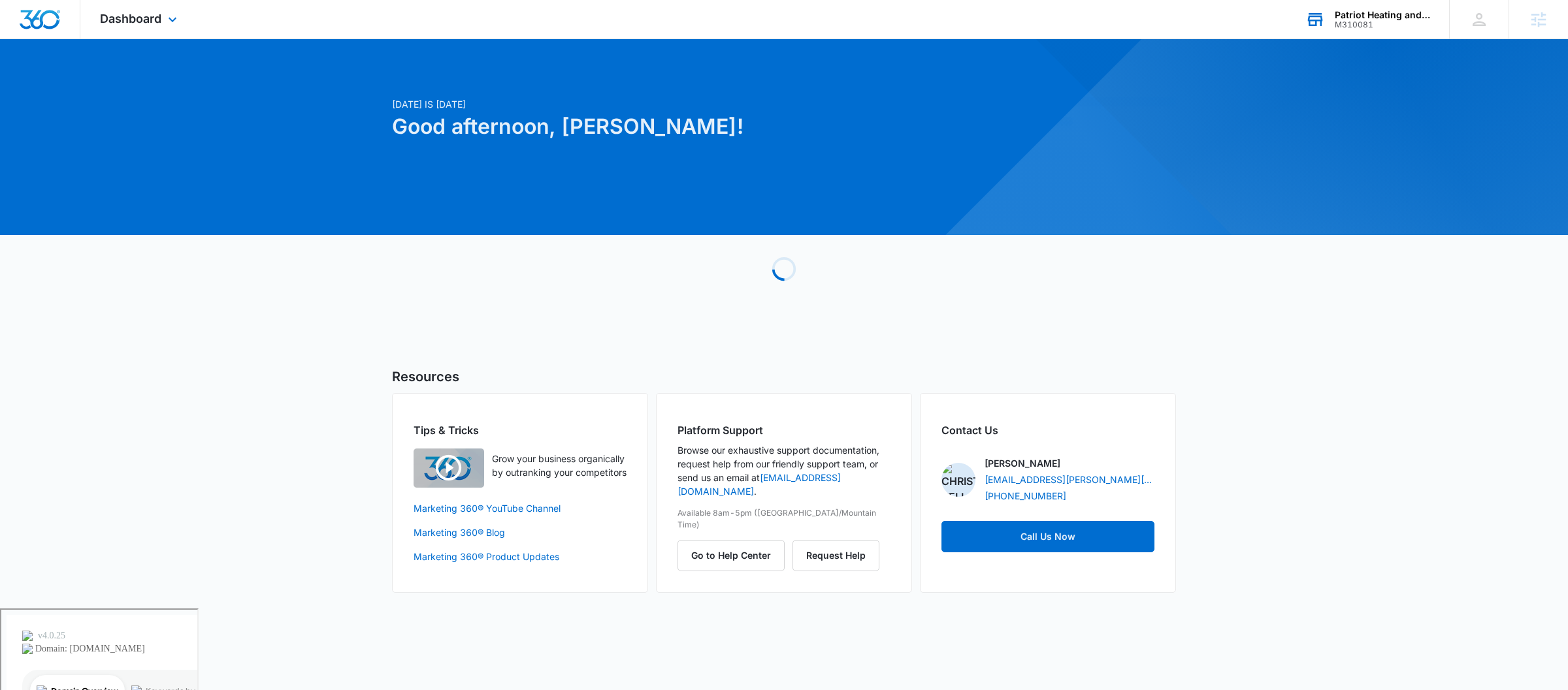
click at [1326, 23] on div "Patriot Heating and Cooling M310081 Your Accounts View All" at bounding box center [1367, 19] width 164 height 38
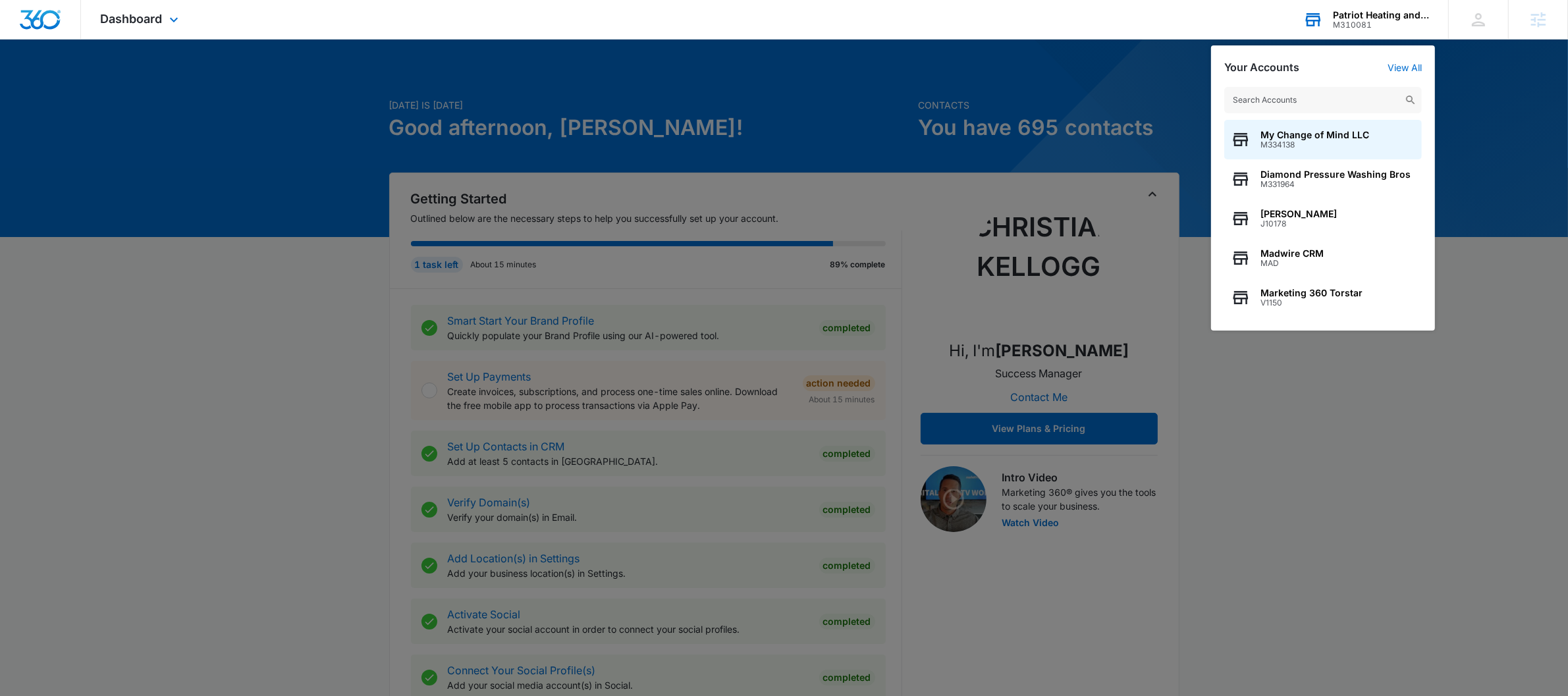
click at [1282, 98] on input "text" at bounding box center [1323, 100] width 198 height 26
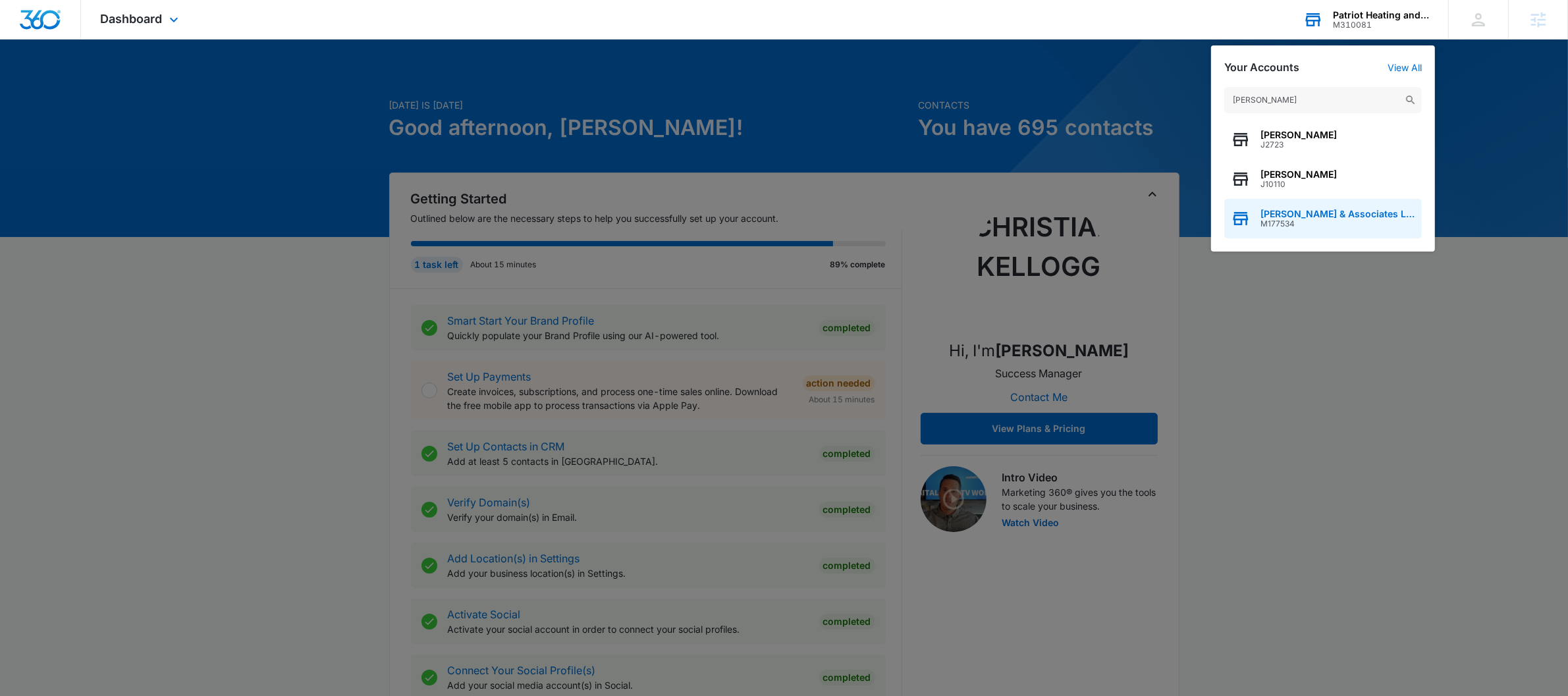
type input "[PERSON_NAME]"
click at [1318, 209] on span "[PERSON_NAME] & Associates LLC" at bounding box center [1338, 214] width 155 height 10
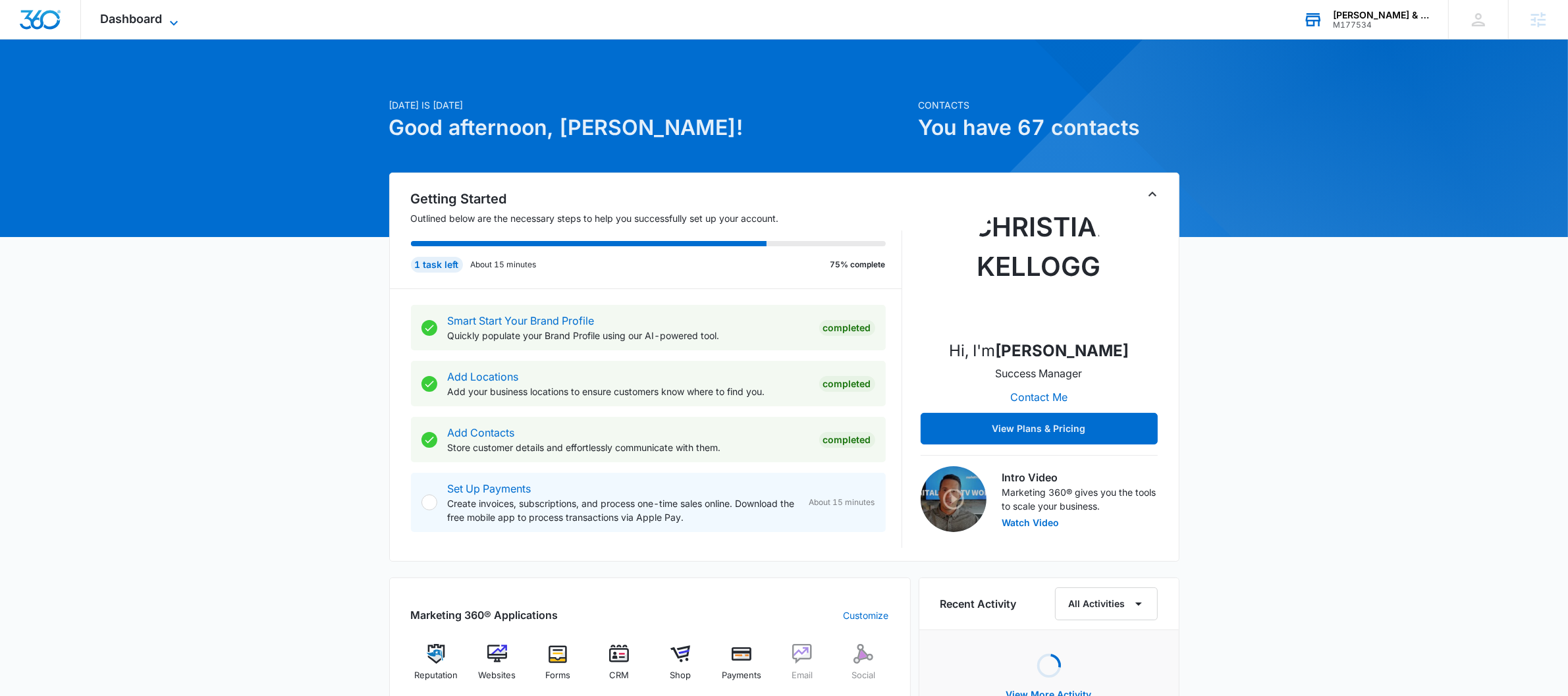
click at [126, 17] on span "Dashboard" at bounding box center [131, 19] width 62 height 14
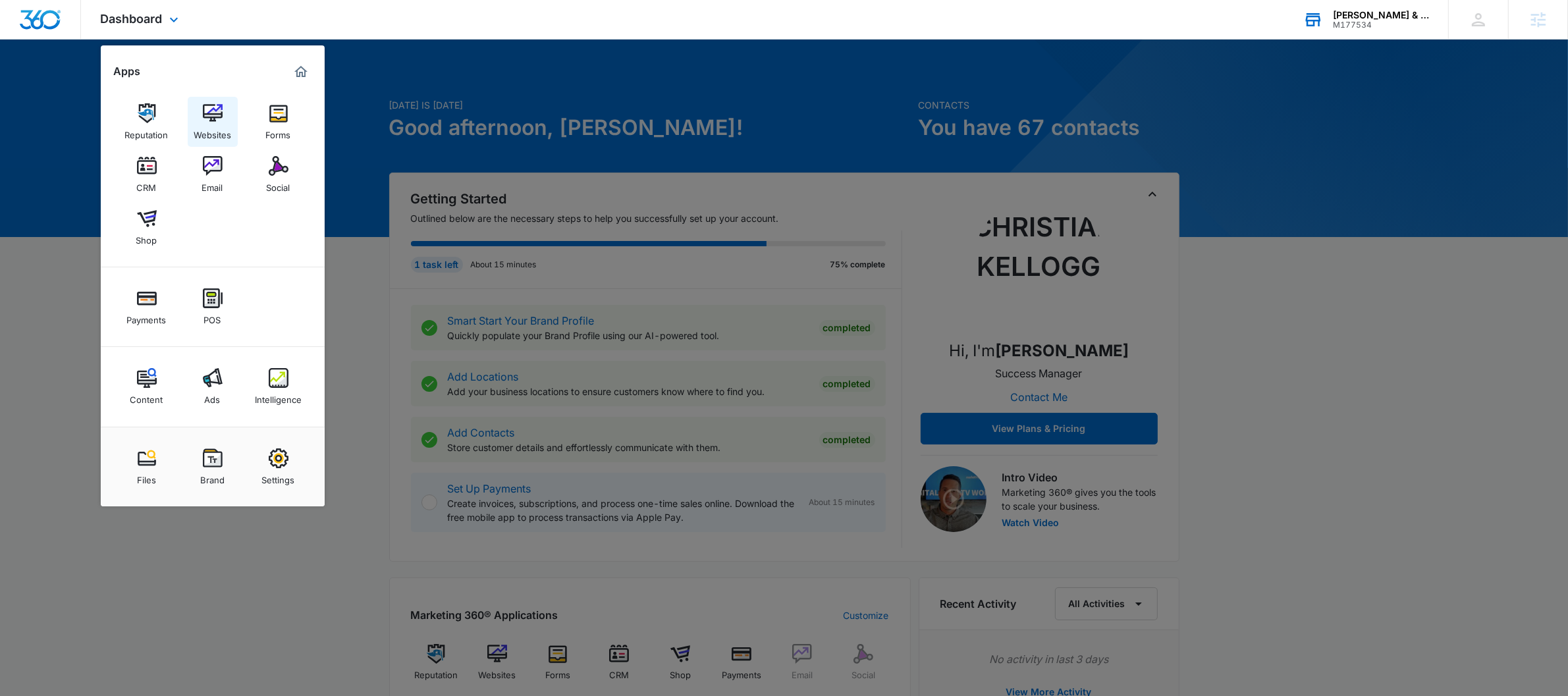
click at [210, 107] on img at bounding box center [213, 113] width 20 height 20
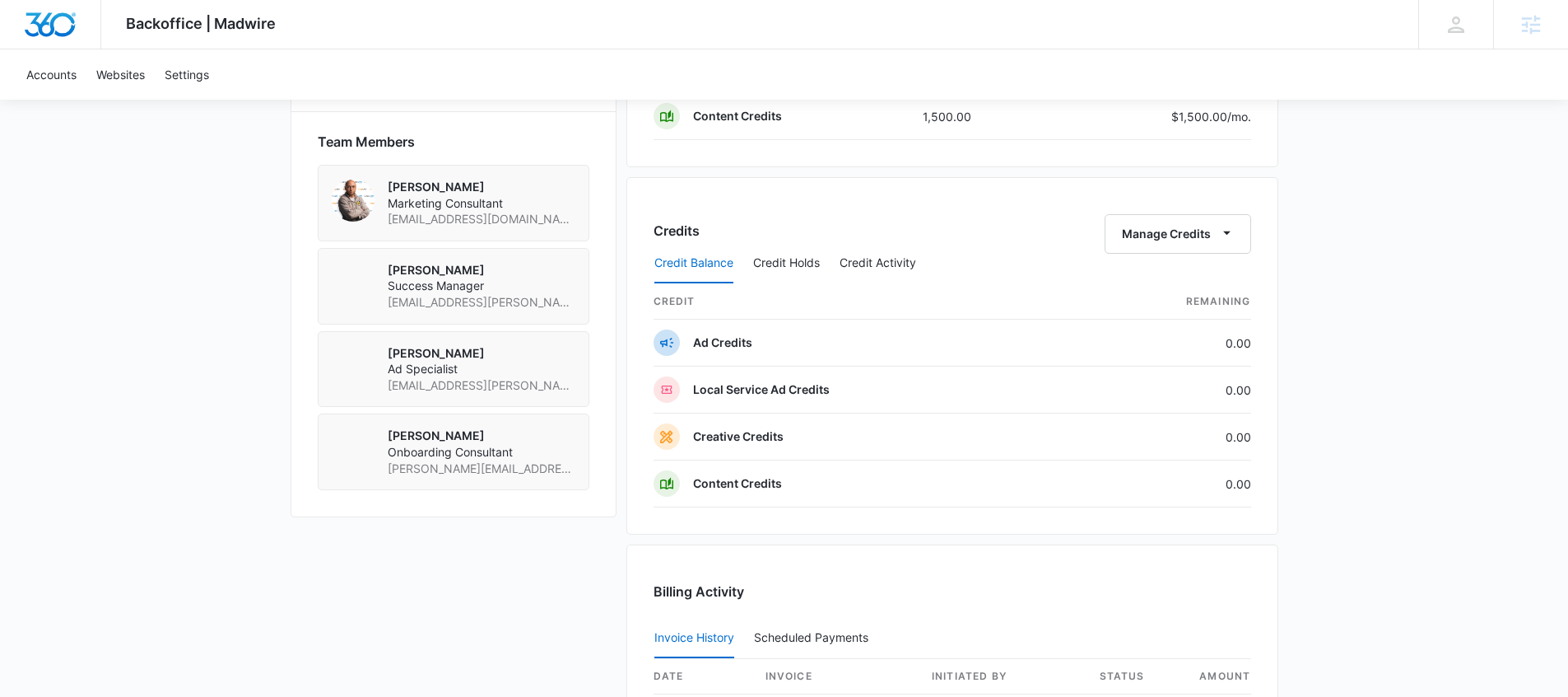
scroll to position [1013, 0]
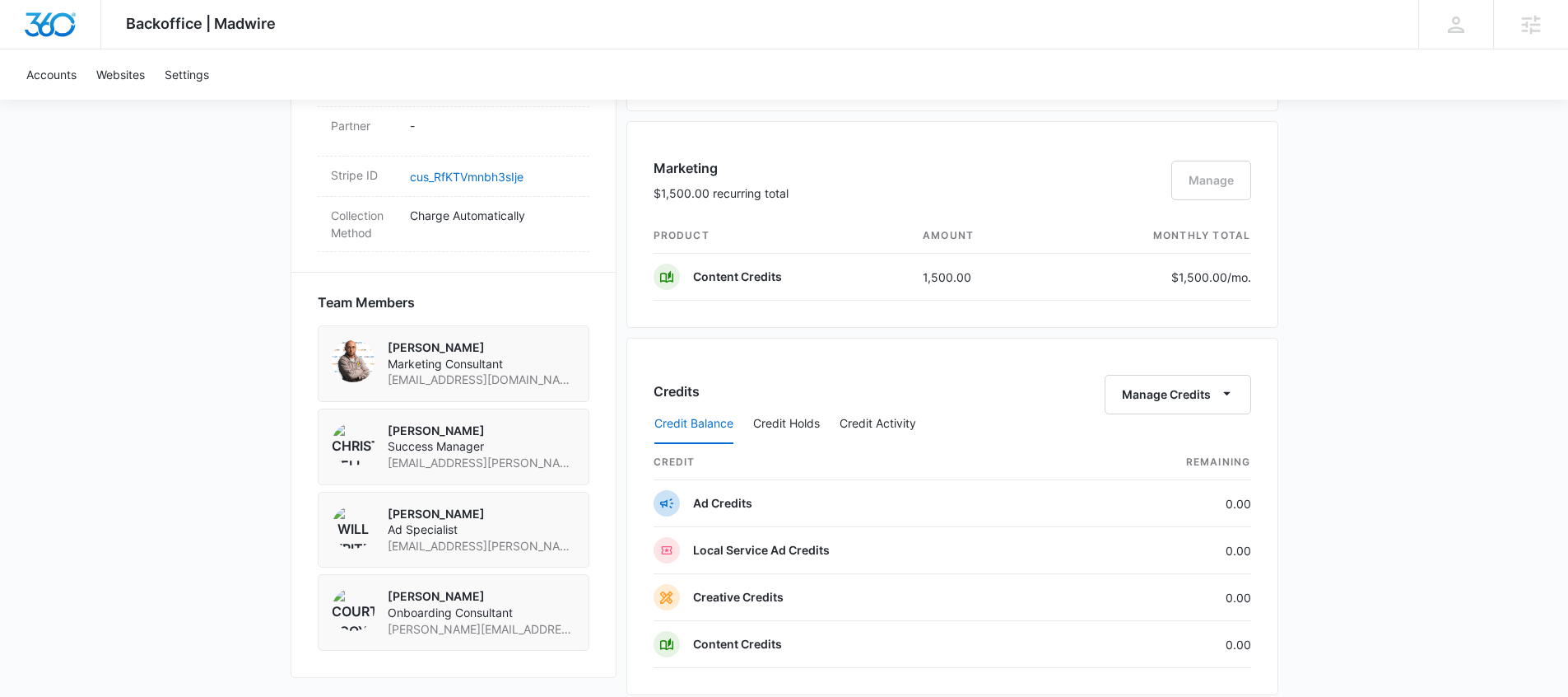
click at [1219, 179] on div "Marketing $1,500.00 recurring total Manage" at bounding box center [952, 187] width 598 height 60
click at [1213, 181] on div "Marketing $1,500.00 recurring total Manage" at bounding box center [952, 187] width 598 height 60
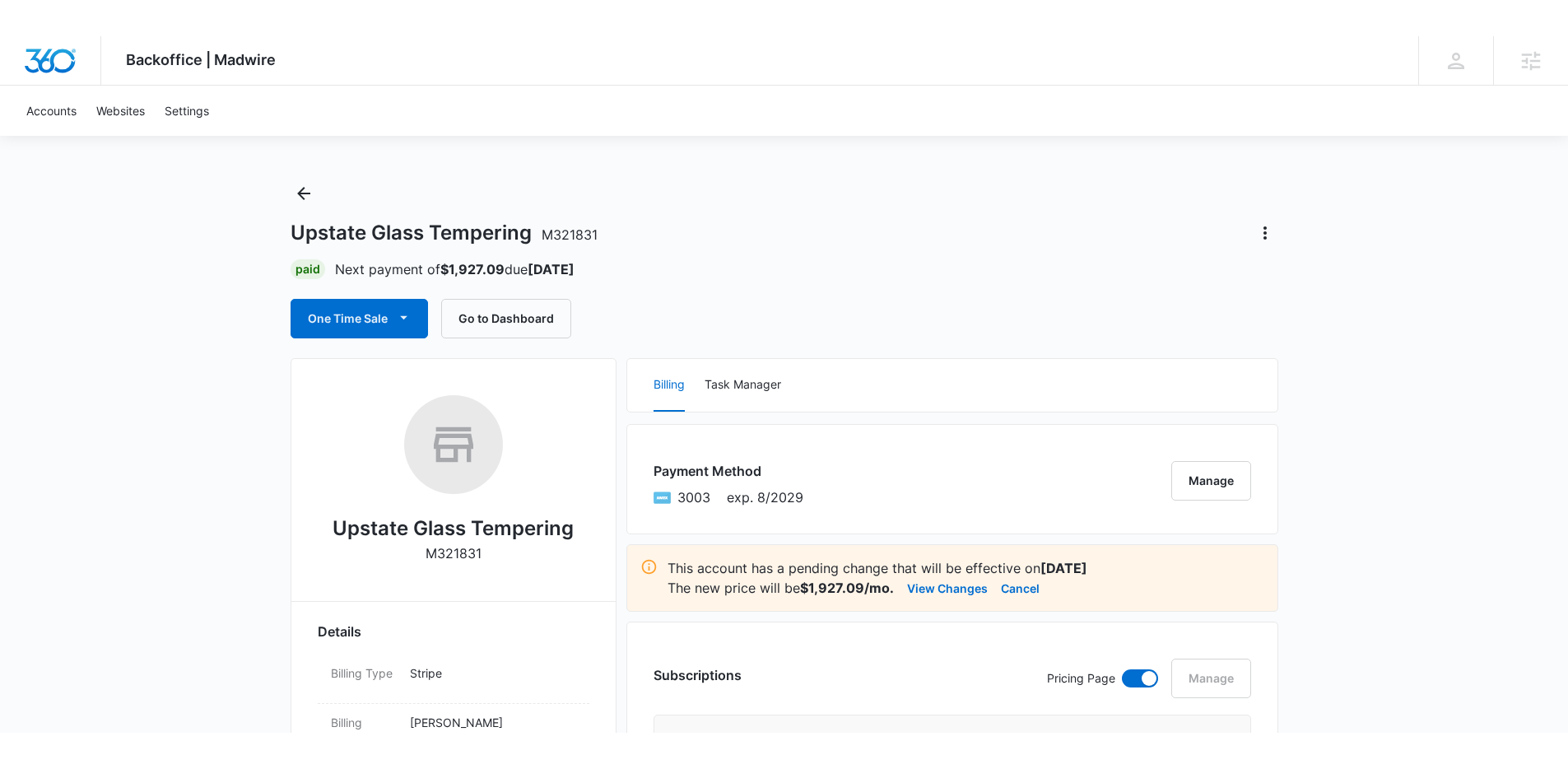
scroll to position [0, 0]
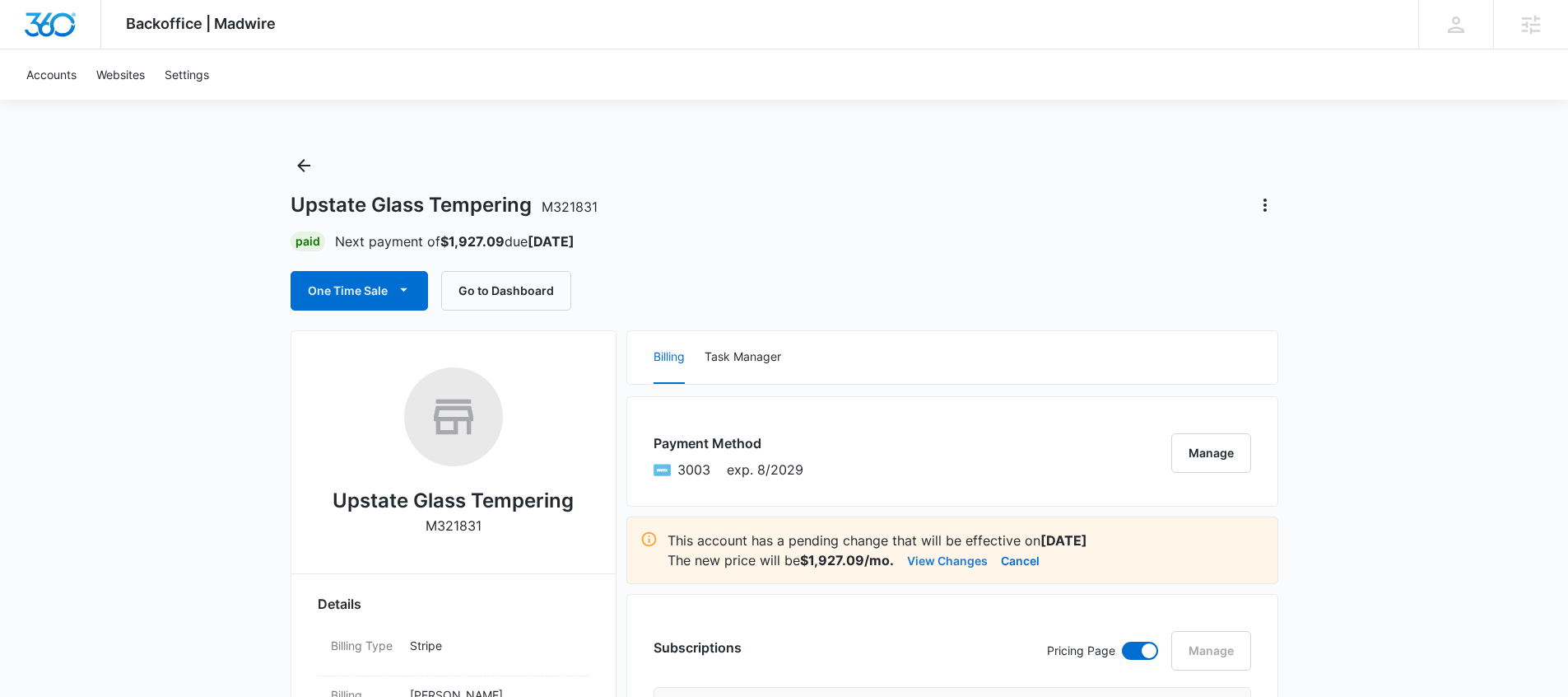
click at [956, 564] on button "View Changes" at bounding box center [947, 560] width 81 height 20
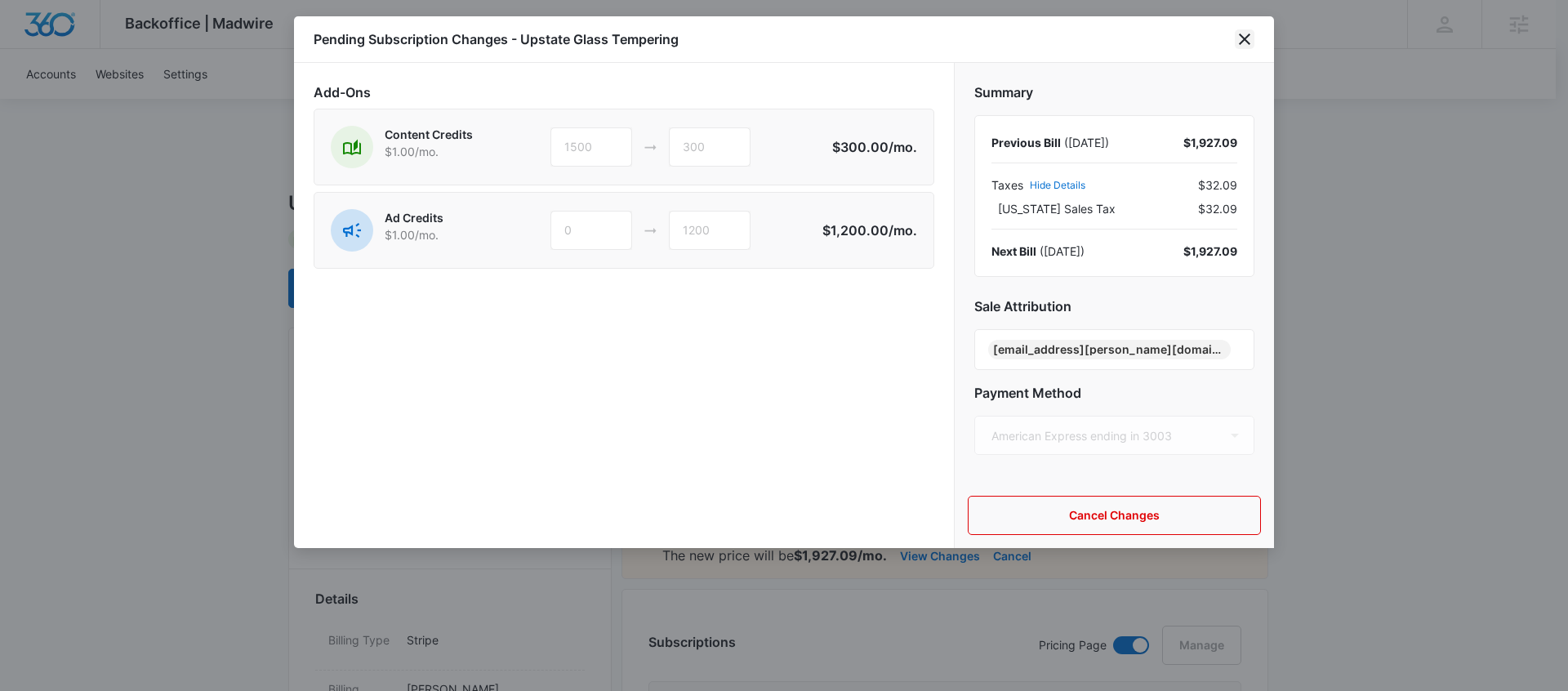
click at [1245, 32] on icon "close" at bounding box center [1245, 39] width 20 height 20
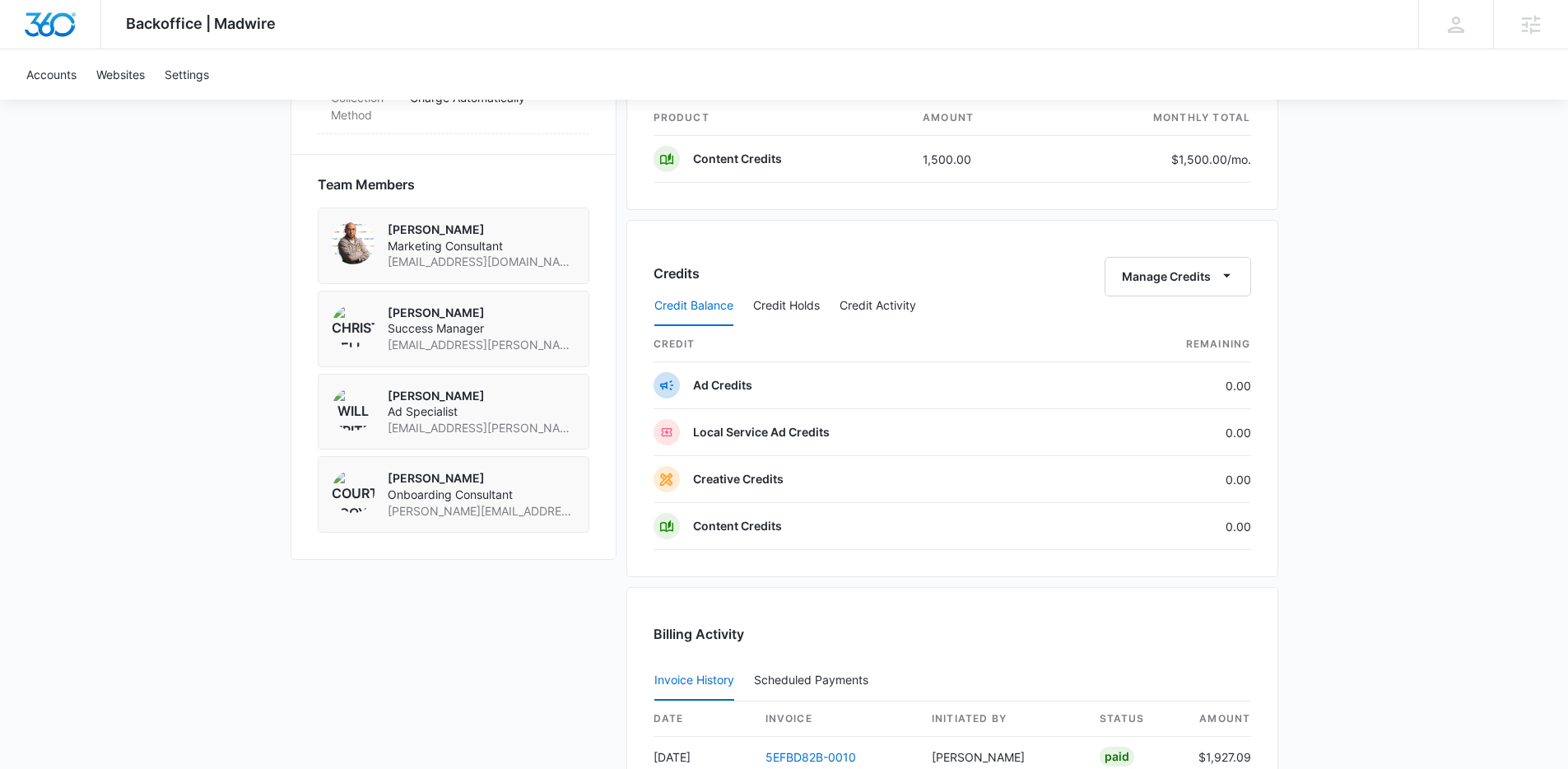
scroll to position [1299, 0]
